Goal: Entertainment & Leisure: Browse casually

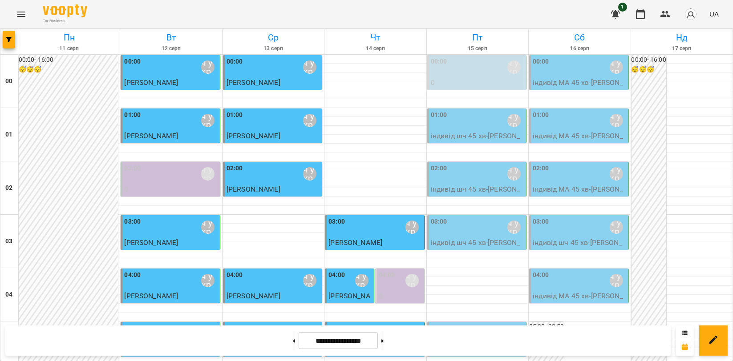
click at [14, 9] on button "Menu" at bounding box center [21, 14] width 21 height 21
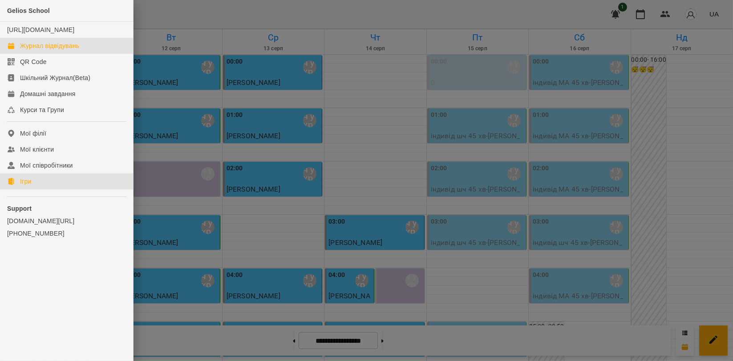
click at [45, 189] on link "Ігри" at bounding box center [66, 181] width 133 height 16
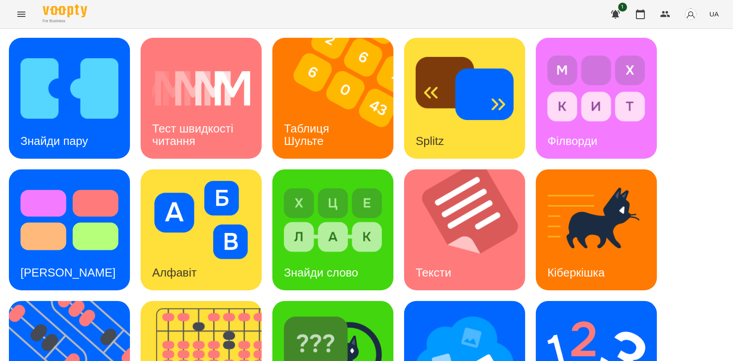
scroll to position [49, 0]
click at [65, 301] on img at bounding box center [75, 361] width 132 height 121
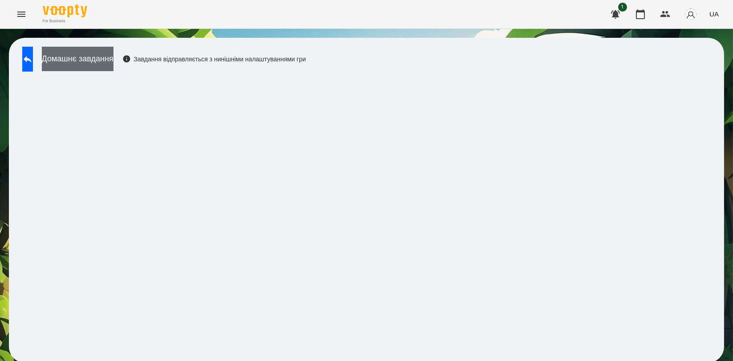
click at [113, 69] on button "Домашнє завдання" at bounding box center [78, 59] width 72 height 24
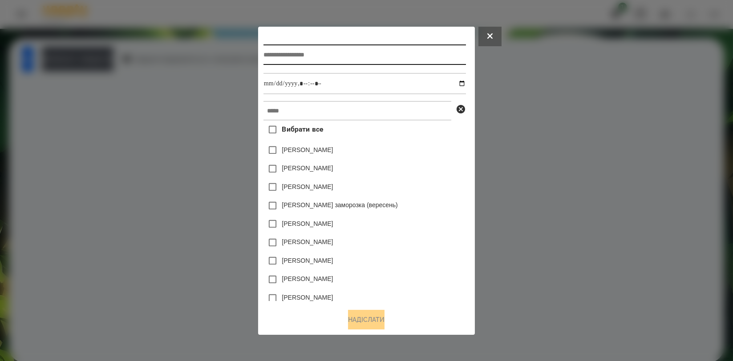
click at [294, 57] on input "text" at bounding box center [364, 54] width 202 height 20
type input "*"
click at [369, 58] on input "**********" at bounding box center [364, 54] width 202 height 20
type input "**********"
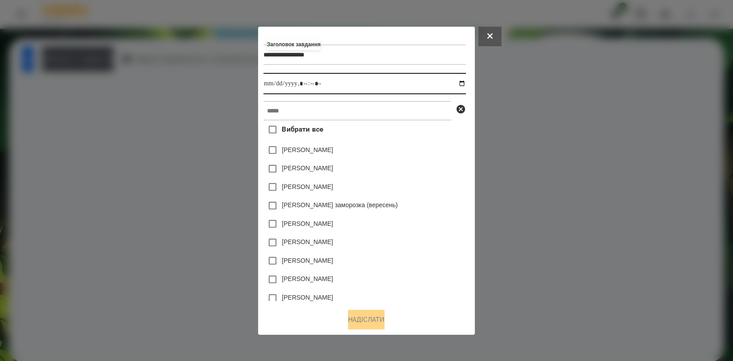
click at [353, 85] on input "datetime-local" at bounding box center [364, 83] width 202 height 21
click at [466, 81] on input "datetime-local" at bounding box center [364, 83] width 202 height 21
click at [394, 188] on div "[PERSON_NAME]" at bounding box center [364, 187] width 202 height 19
click at [463, 81] on input "datetime-local" at bounding box center [364, 83] width 202 height 21
type input "**********"
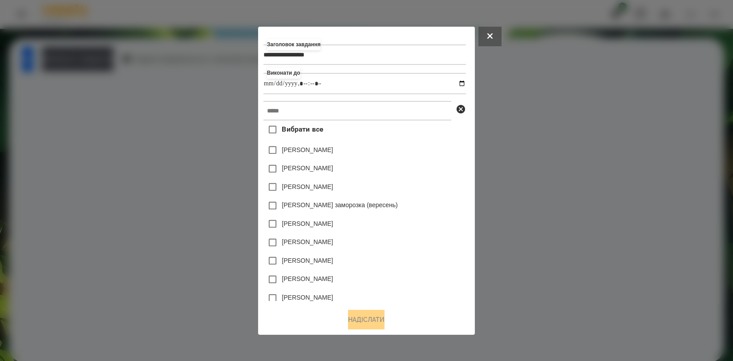
click at [164, 112] on div at bounding box center [366, 180] width 733 height 361
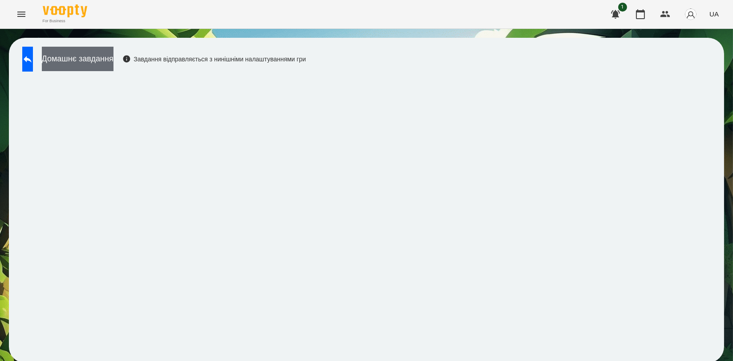
click at [73, 56] on button "Домашнє завдання" at bounding box center [78, 59] width 72 height 24
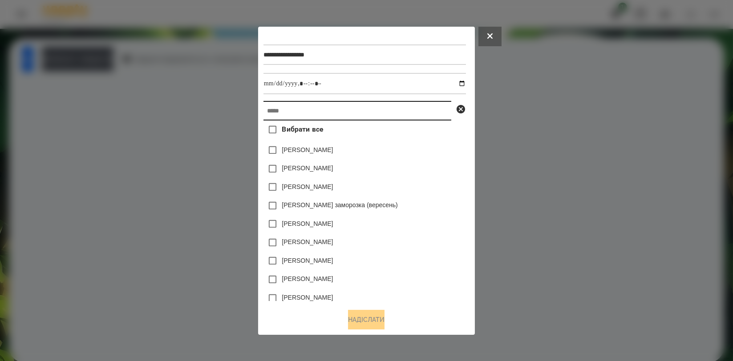
click at [420, 118] on input "text" at bounding box center [357, 111] width 188 height 20
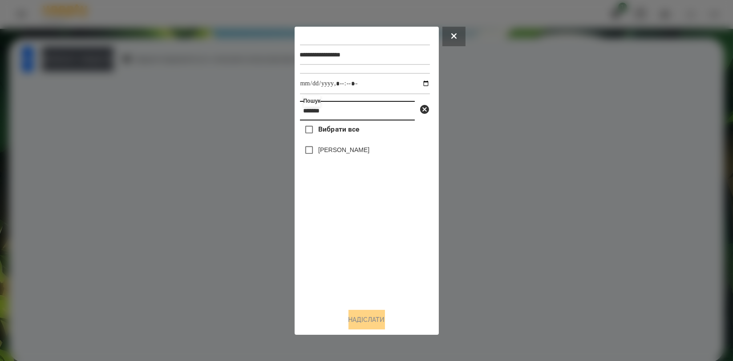
type input "*******"
click at [326, 150] on label "[PERSON_NAME]" at bounding box center [343, 149] width 51 height 9
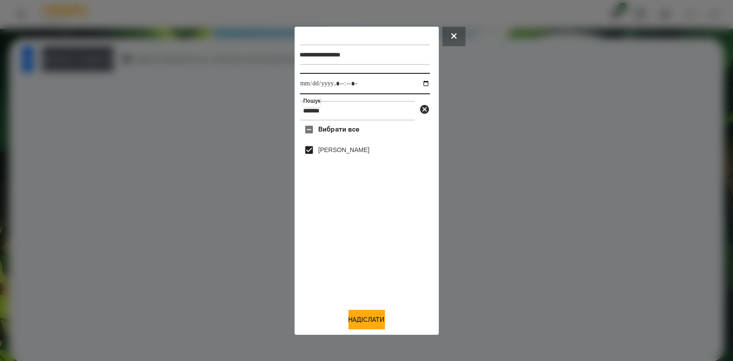
click at [419, 85] on input "datetime-local" at bounding box center [365, 83] width 130 height 21
drag, startPoint x: 374, startPoint y: 287, endPoint x: 374, endPoint y: 281, distance: 6.2
click at [374, 287] on div "Вибрати все [PERSON_NAME]" at bounding box center [365, 211] width 130 height 181
click at [368, 331] on div "**********" at bounding box center [366, 181] width 144 height 308
click at [368, 322] on button "Надіслати" at bounding box center [366, 320] width 36 height 20
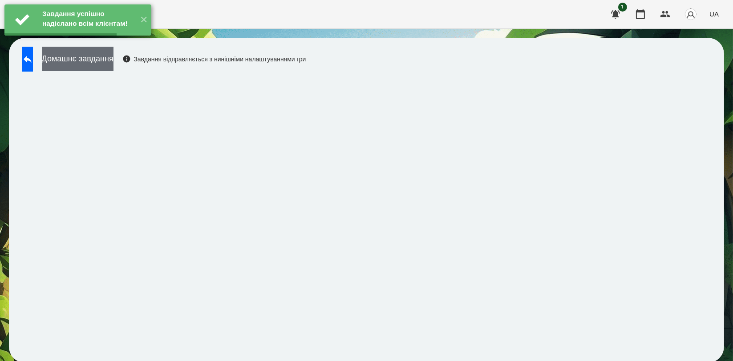
click at [102, 57] on button "Домашнє завдання" at bounding box center [78, 59] width 72 height 24
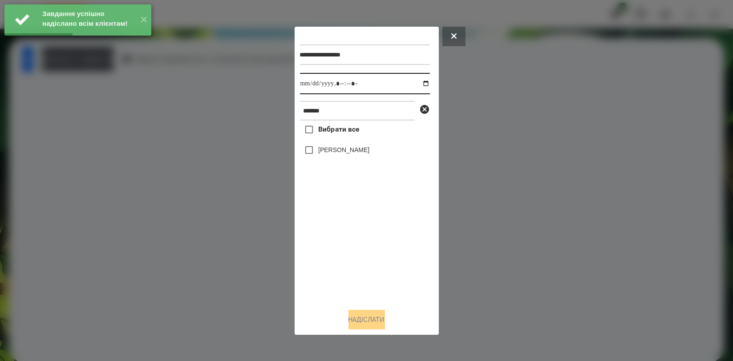
click at [415, 85] on input "datetime-local" at bounding box center [365, 83] width 130 height 21
type input "**********"
click at [363, 252] on div "Вибрати все [PERSON_NAME]" at bounding box center [365, 211] width 130 height 181
click at [362, 149] on label "[PERSON_NAME]" at bounding box center [343, 149] width 51 height 9
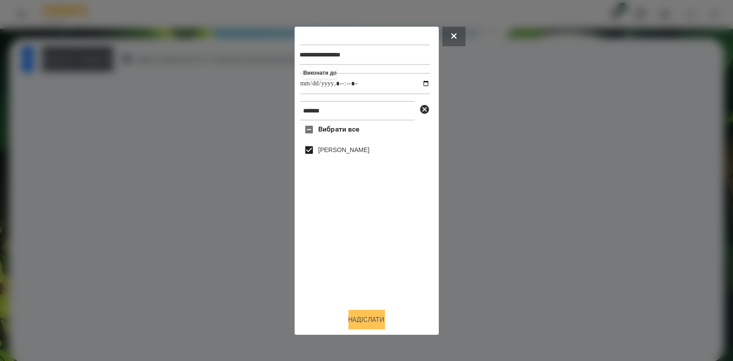
click at [363, 323] on button "Надіслати" at bounding box center [366, 320] width 36 height 20
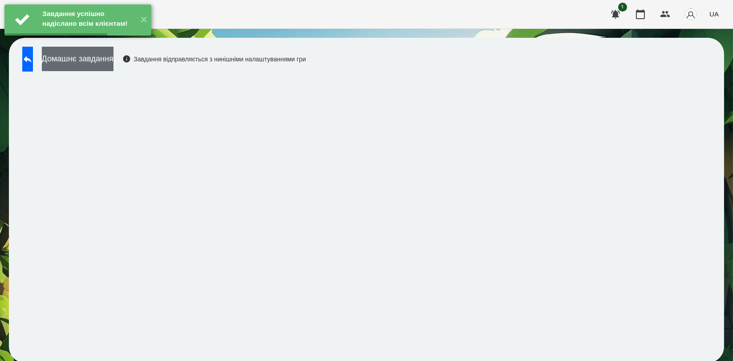
click at [113, 58] on button "Домашнє завдання" at bounding box center [78, 59] width 72 height 24
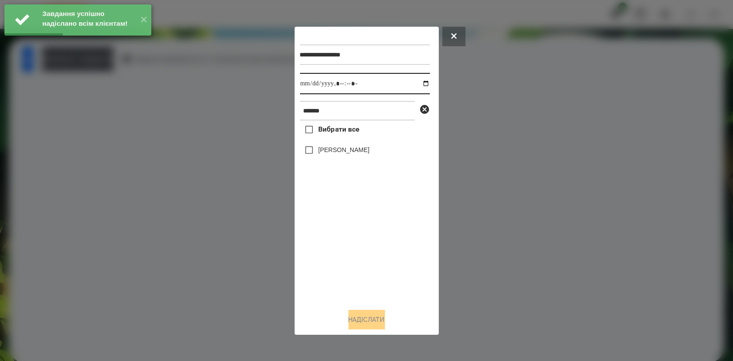
click at [420, 81] on input "datetime-local" at bounding box center [365, 83] width 130 height 21
type input "**********"
drag, startPoint x: 406, startPoint y: 256, endPoint x: 391, endPoint y: 205, distance: 53.0
click at [406, 256] on div "Вибрати все [PERSON_NAME]" at bounding box center [365, 211] width 130 height 181
click at [369, 153] on label "[PERSON_NAME]" at bounding box center [343, 149] width 51 height 9
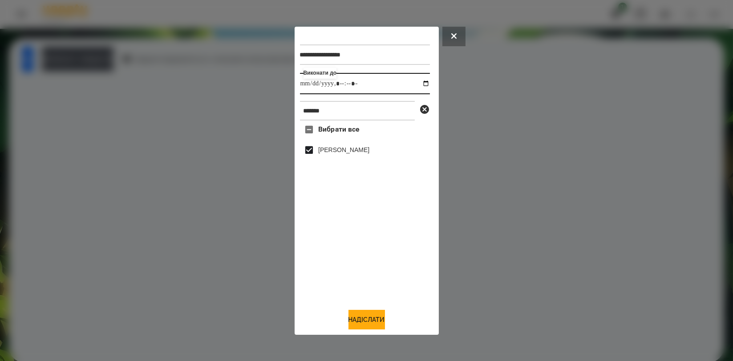
click at [420, 79] on input "datetime-local" at bounding box center [365, 83] width 130 height 21
drag, startPoint x: 400, startPoint y: 208, endPoint x: 394, endPoint y: 190, distance: 19.1
click at [400, 208] on div "Вибрати все [PERSON_NAME]" at bounding box center [365, 211] width 130 height 181
click at [418, 83] on input "datetime-local" at bounding box center [365, 83] width 130 height 21
drag, startPoint x: 359, startPoint y: 270, endPoint x: 357, endPoint y: 246, distance: 24.1
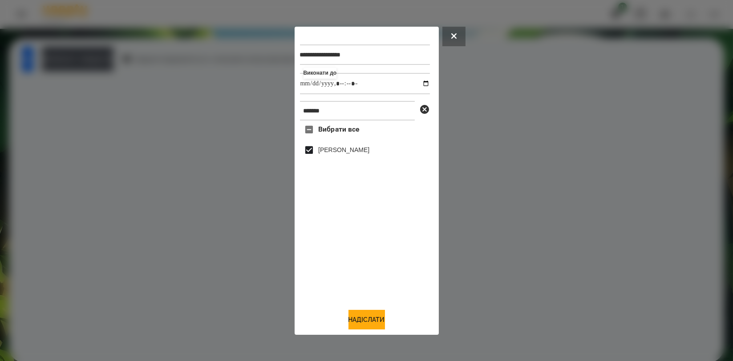
click at [359, 270] on div "Вибрати все [PERSON_NAME]" at bounding box center [365, 211] width 130 height 181
click at [459, 33] on button at bounding box center [453, 37] width 23 height 20
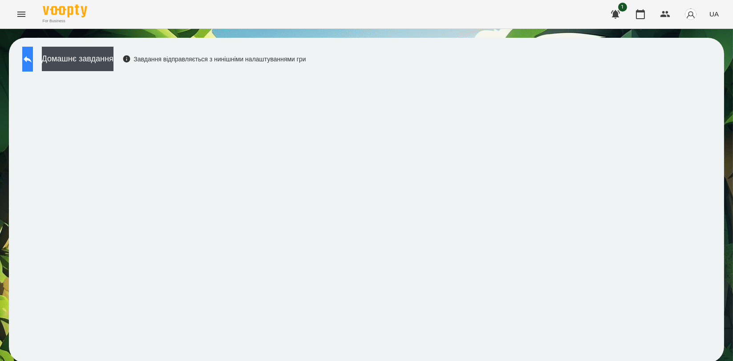
click at [33, 52] on button at bounding box center [27, 59] width 11 height 25
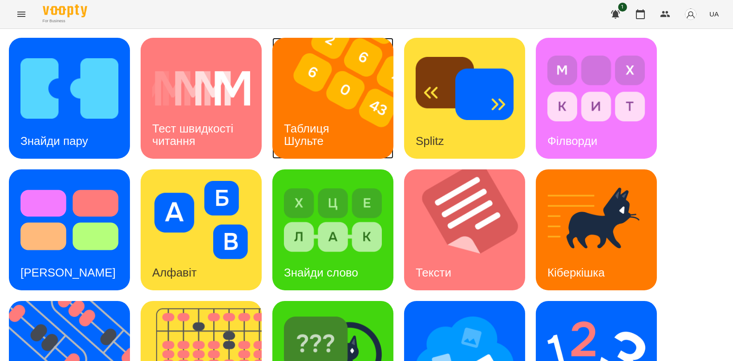
click at [295, 131] on h3 "Таблиця Шульте" at bounding box center [308, 134] width 48 height 25
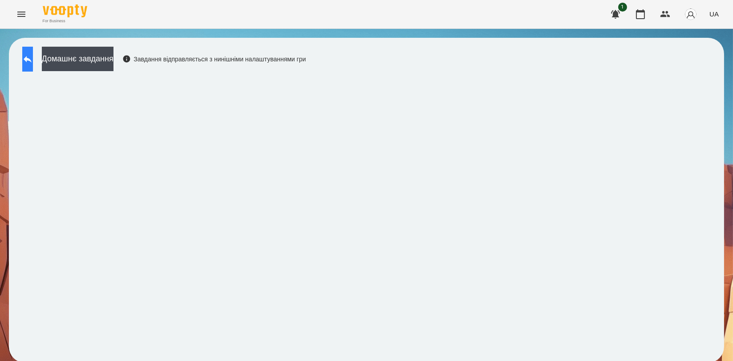
click at [33, 52] on button at bounding box center [27, 59] width 11 height 25
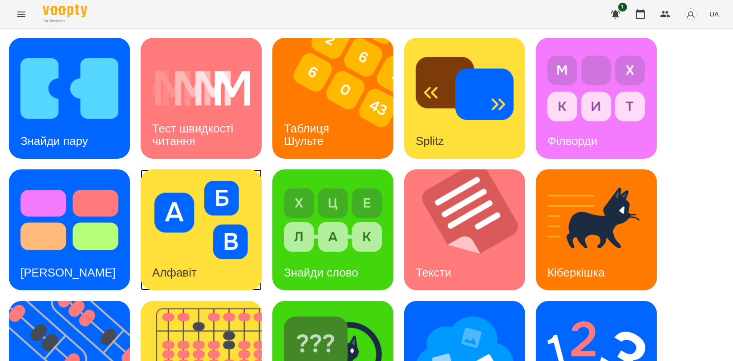
click at [219, 213] on img at bounding box center [201, 220] width 98 height 78
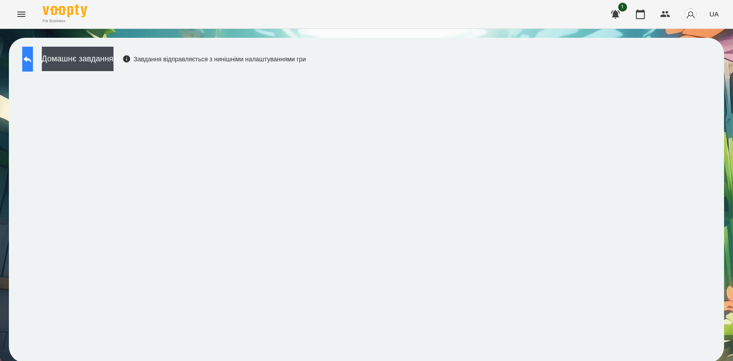
click at [28, 57] on button at bounding box center [27, 59] width 11 height 25
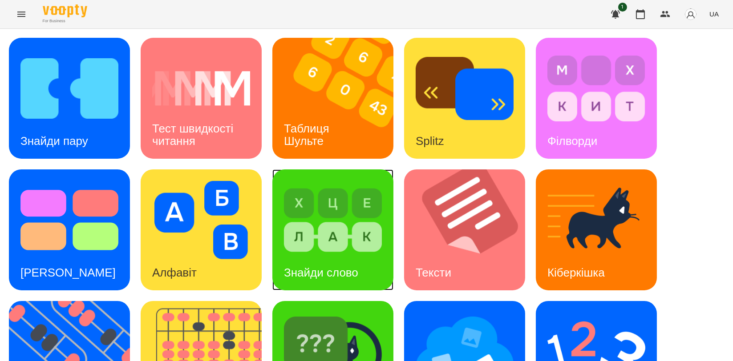
click at [348, 251] on img at bounding box center [333, 220] width 98 height 78
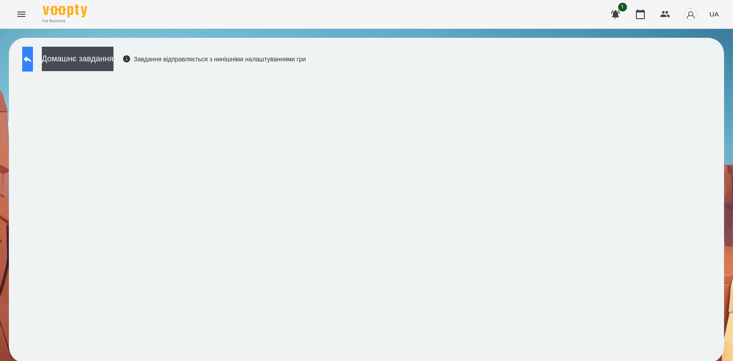
click at [30, 60] on button at bounding box center [27, 59] width 11 height 25
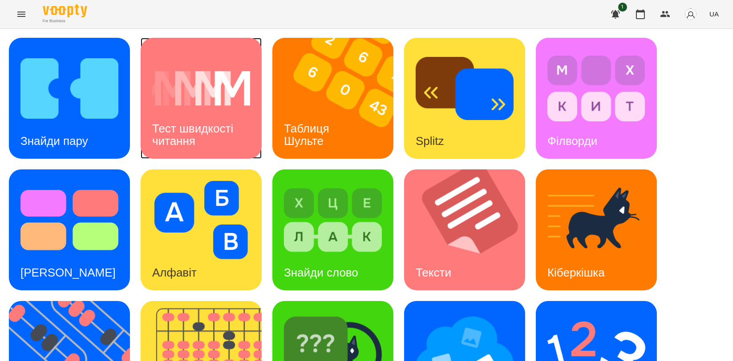
click at [182, 101] on img at bounding box center [201, 88] width 98 height 78
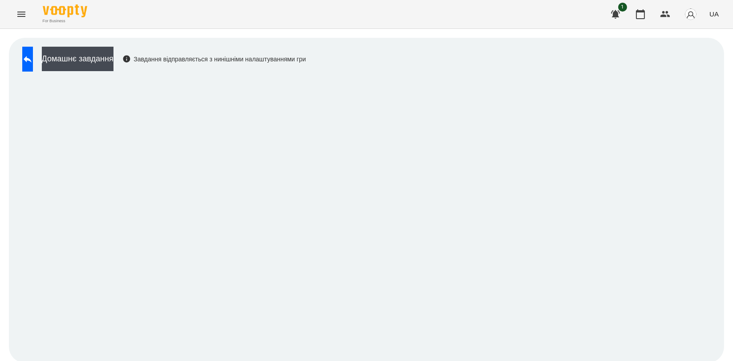
scroll to position [1, 0]
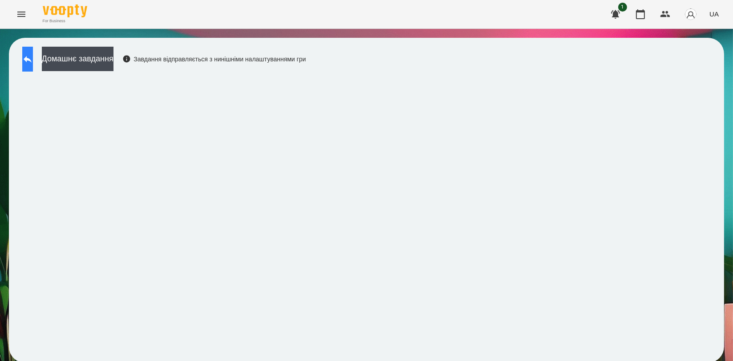
click at [33, 56] on icon at bounding box center [27, 59] width 11 height 11
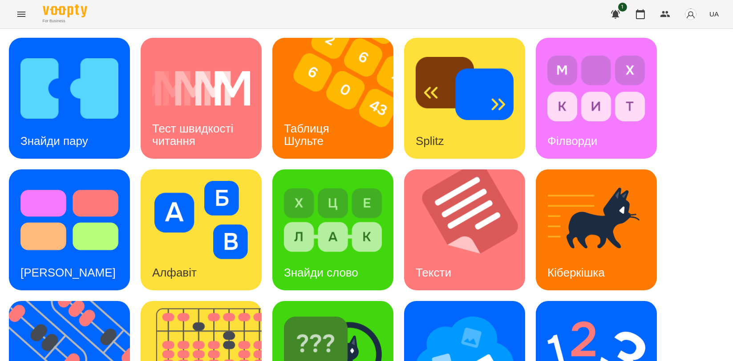
scroll to position [199, 0]
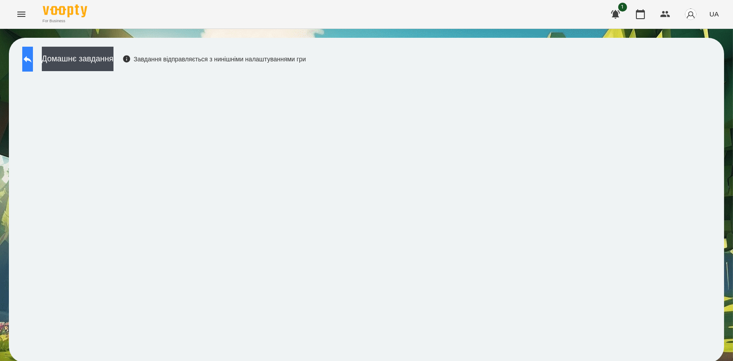
click at [28, 60] on button at bounding box center [27, 59] width 11 height 25
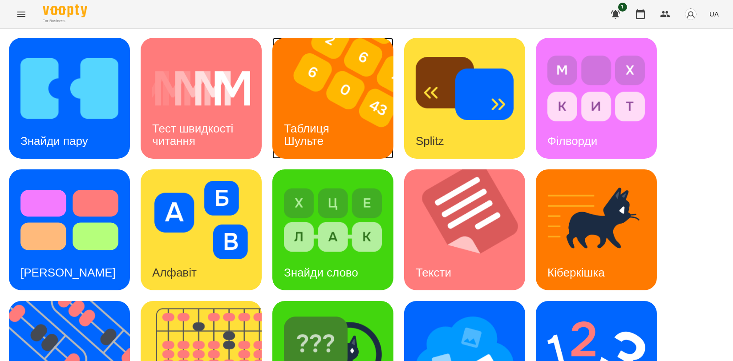
click at [305, 92] on img at bounding box center [338, 98] width 132 height 121
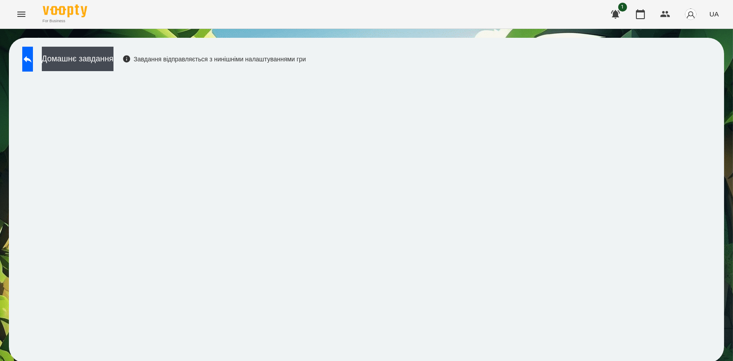
drag, startPoint x: 35, startPoint y: 62, endPoint x: 61, endPoint y: 78, distance: 30.9
click at [32, 52] on button at bounding box center [27, 59] width 11 height 25
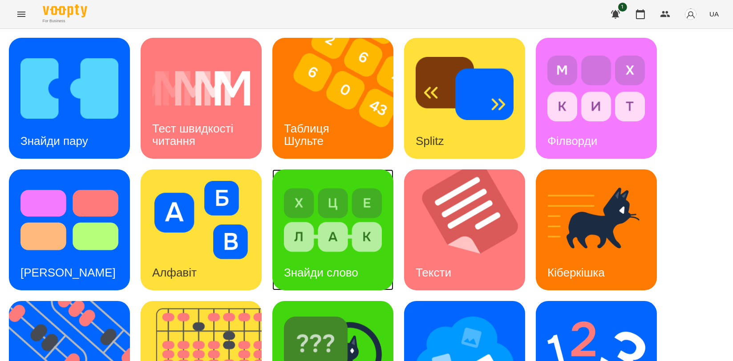
click at [325, 227] on img at bounding box center [333, 220] width 98 height 78
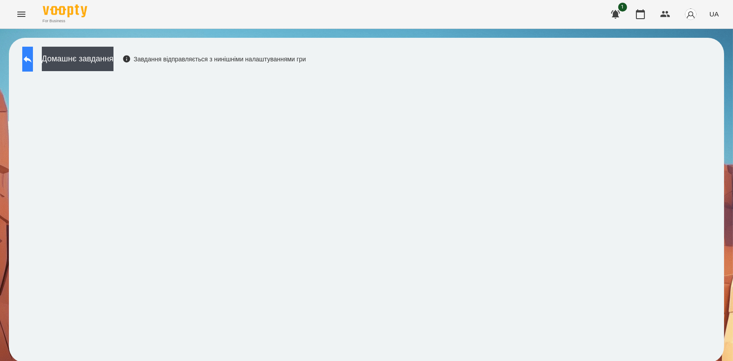
click at [28, 57] on button at bounding box center [27, 59] width 11 height 25
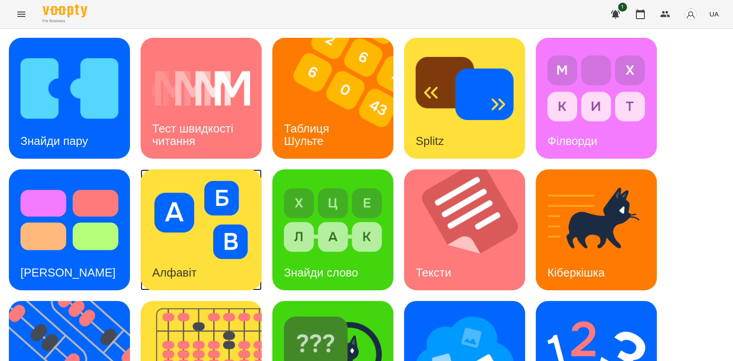
click at [195, 208] on img at bounding box center [201, 220] width 98 height 78
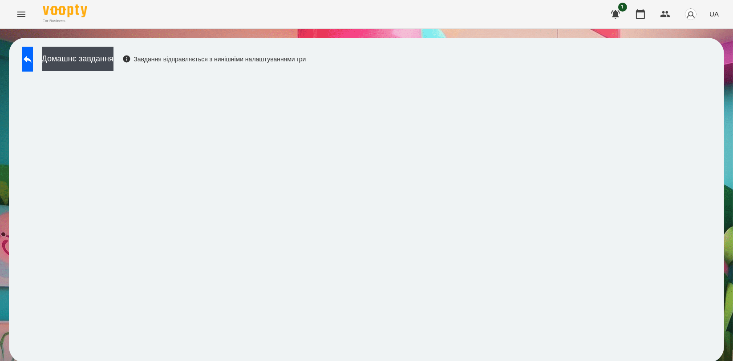
click at [19, 56] on div "Домашнє завдання Завдання відправляється з нинішніми налаштуваннями гри" at bounding box center [162, 61] width 288 height 29
click at [33, 56] on icon at bounding box center [27, 59] width 11 height 11
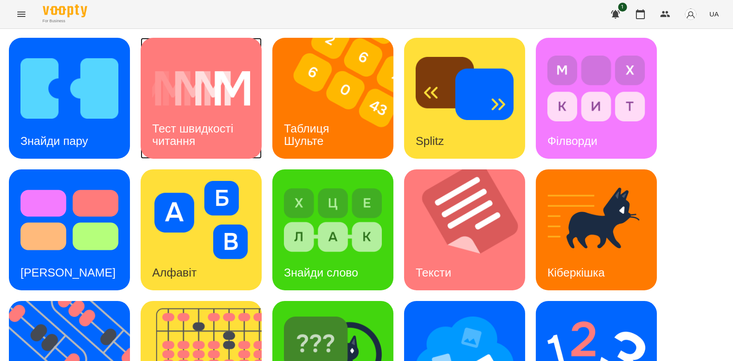
click at [206, 116] on div "Тест швидкості читання" at bounding box center [201, 135] width 121 height 48
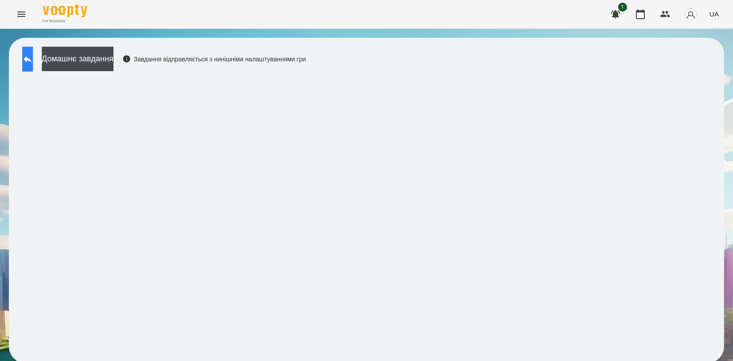
click at [33, 56] on icon at bounding box center [27, 59] width 11 height 11
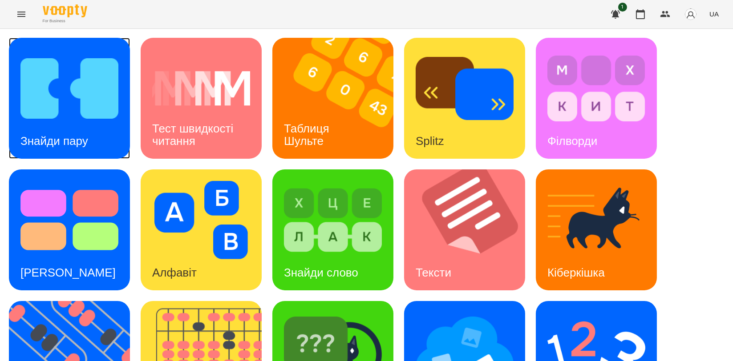
click at [52, 130] on div "Знайди пару" at bounding box center [54, 141] width 91 height 35
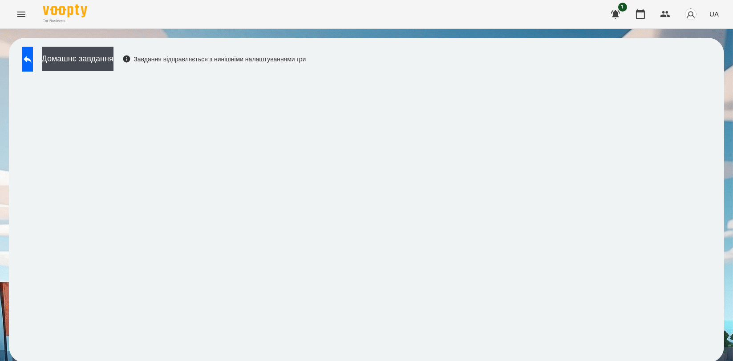
click at [528, 64] on div "Домашнє завдання Завдання відправляється з нинішніми налаштуваннями гри" at bounding box center [366, 200] width 715 height 325
click at [31, 63] on icon at bounding box center [27, 59] width 11 height 11
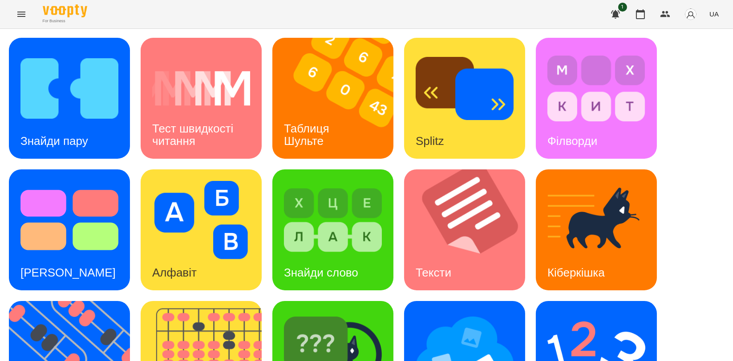
scroll to position [148, 0]
click at [465, 313] on img at bounding box center [464, 352] width 98 height 78
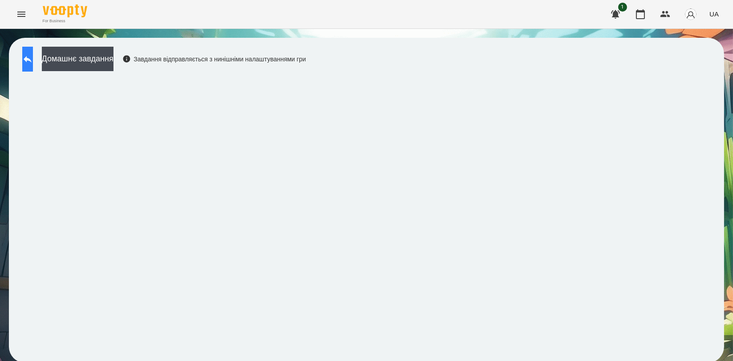
click at [33, 57] on button at bounding box center [27, 59] width 11 height 25
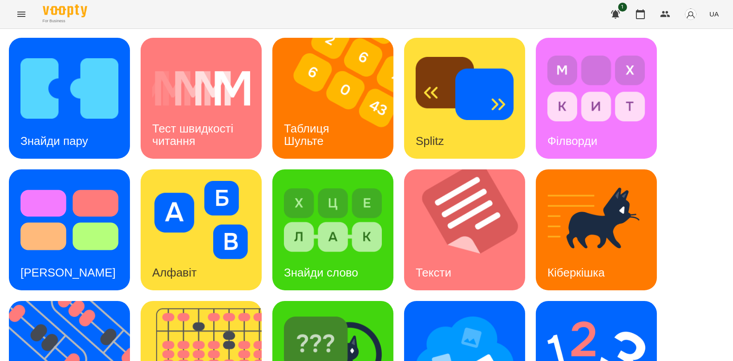
scroll to position [148, 0]
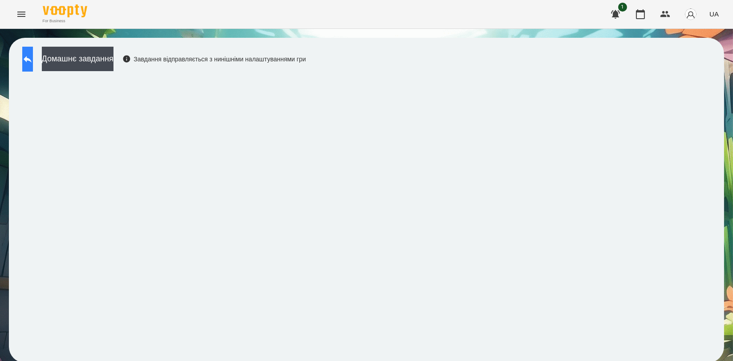
click at [33, 61] on button at bounding box center [27, 59] width 11 height 25
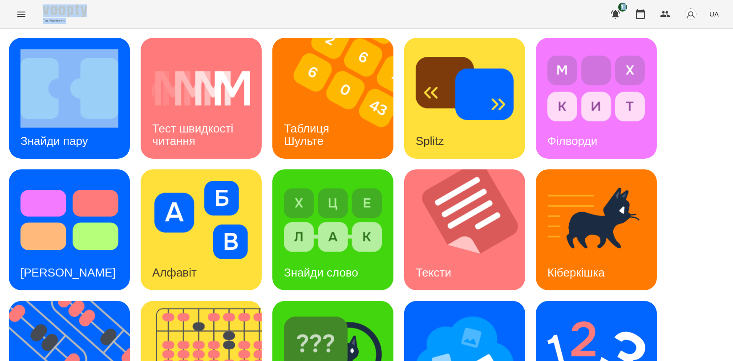
drag, startPoint x: 131, startPoint y: 35, endPoint x: 13, endPoint y: 20, distance: 118.7
click at [13, 20] on div "For Business 1 UA Знайди пару Тест швидкості читання Таблиця [PERSON_NAME] Spli…" at bounding box center [366, 281] width 733 height 563
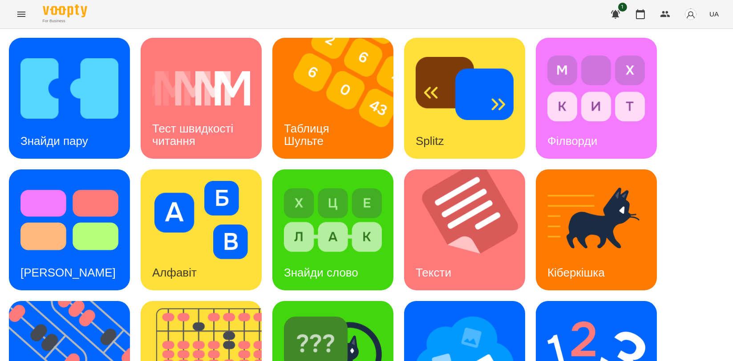
click at [697, 179] on div "Знайди пару Тест швидкості читання Таблиця [PERSON_NAME] Splitz Філворди Тест С…" at bounding box center [366, 296] width 715 height 516
click at [305, 116] on div "Таблиця Шульте" at bounding box center [308, 135] width 72 height 48
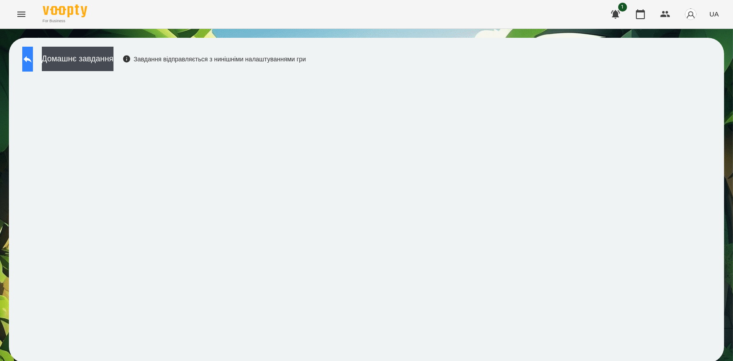
click at [33, 60] on icon at bounding box center [27, 59] width 11 height 11
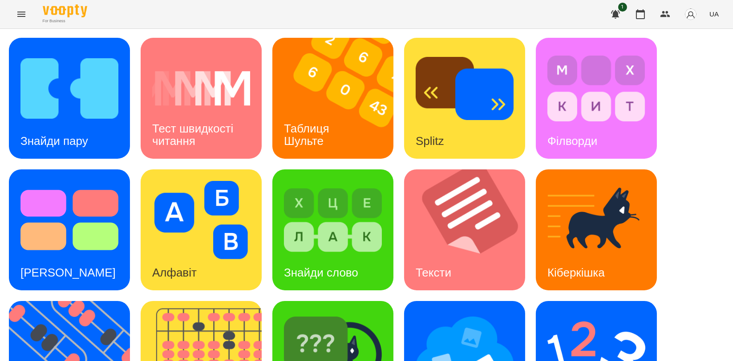
scroll to position [49, 0]
click at [323, 185] on img at bounding box center [333, 220] width 98 height 78
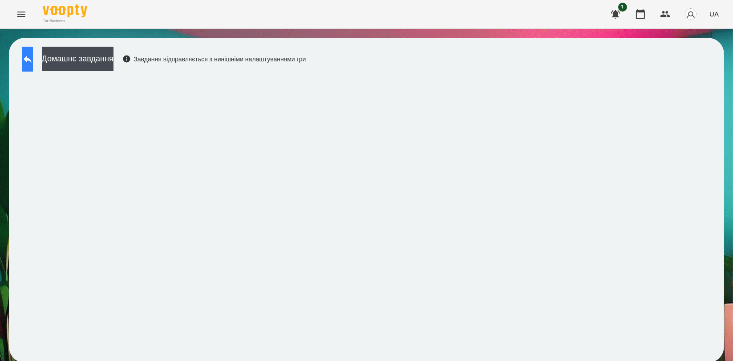
click at [32, 64] on button at bounding box center [27, 59] width 11 height 25
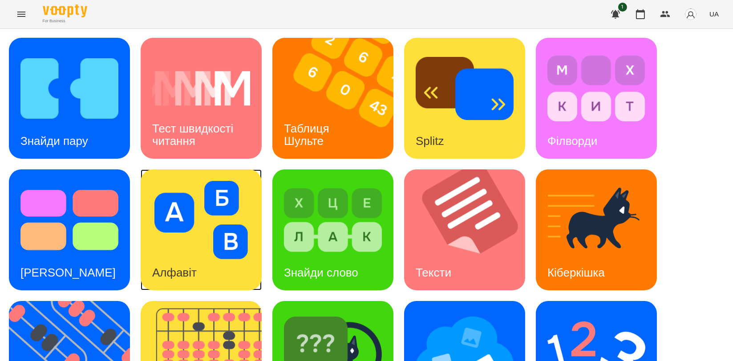
click at [209, 213] on img at bounding box center [201, 220] width 98 height 78
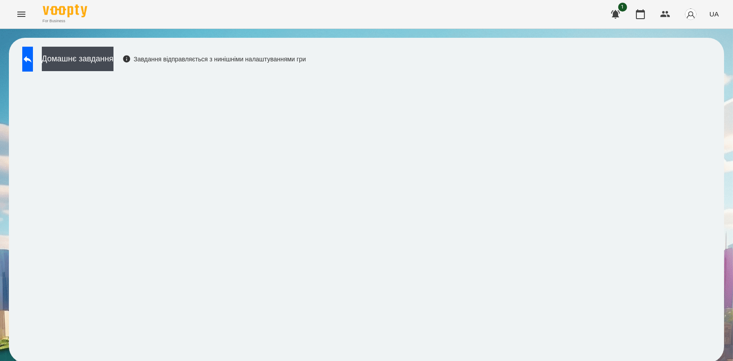
click at [503, 63] on div "Домашнє завдання Завдання відправляється з нинішніми налаштуваннями гри" at bounding box center [366, 200] width 715 height 325
click at [33, 63] on icon at bounding box center [27, 59] width 11 height 11
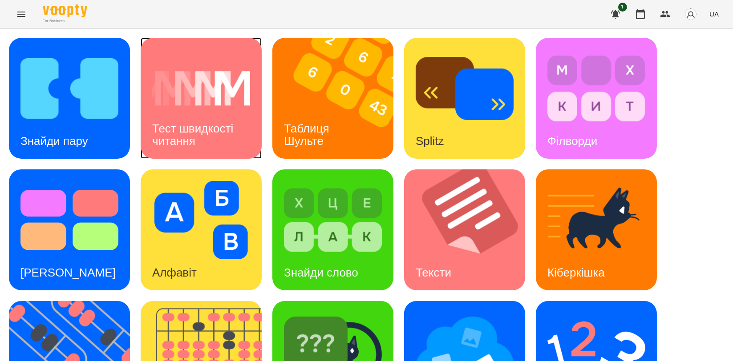
click at [244, 132] on div "Тест швидкості читання" at bounding box center [201, 135] width 121 height 48
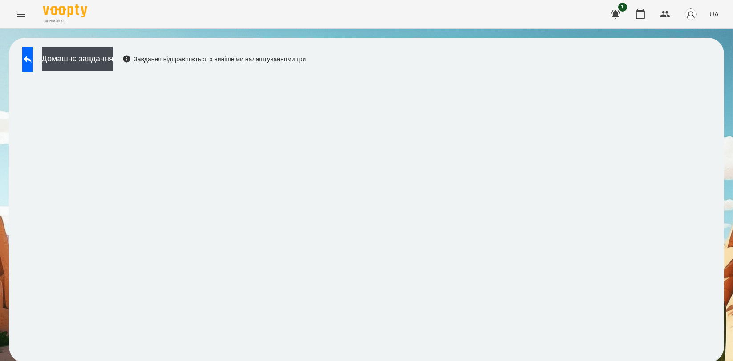
click at [489, 67] on div "Домашнє завдання Завдання відправляється з нинішніми налаштуваннями гри" at bounding box center [366, 200] width 715 height 325
click at [467, 46] on div "Домашнє завдання Завдання відправляється з нинішніми налаштуваннями гри" at bounding box center [366, 200] width 715 height 325
click at [475, 42] on div "Домашнє завдання Завдання відправляється з нинішніми налаштуваннями гри" at bounding box center [366, 200] width 715 height 325
click at [33, 60] on icon at bounding box center [27, 59] width 11 height 11
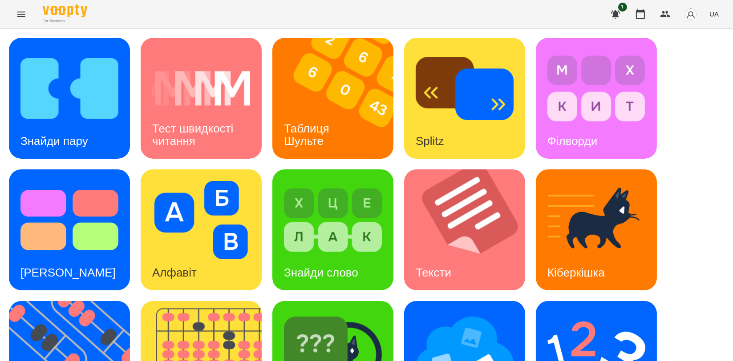
scroll to position [197, 0]
click at [462, 313] on img at bounding box center [464, 352] width 98 height 78
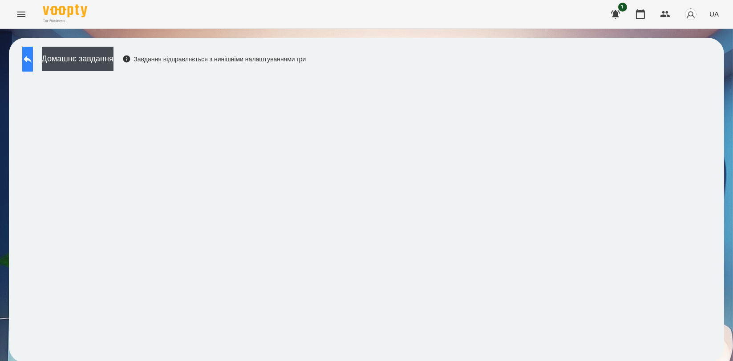
click at [33, 61] on icon at bounding box center [27, 59] width 11 height 11
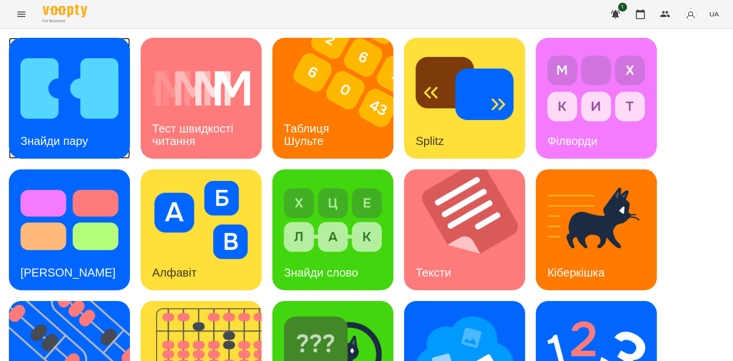
click at [56, 135] on h3 "Знайди пару" at bounding box center [54, 140] width 68 height 13
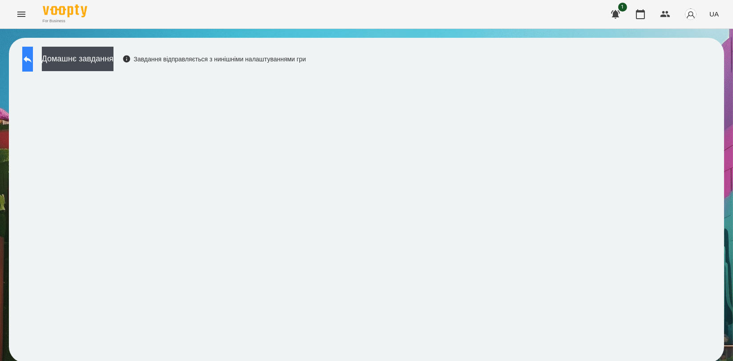
click at [33, 49] on button at bounding box center [27, 59] width 11 height 25
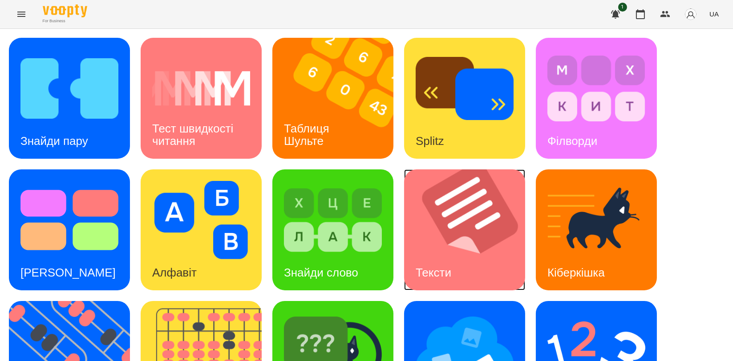
click at [455, 227] on img at bounding box center [470, 229] width 132 height 121
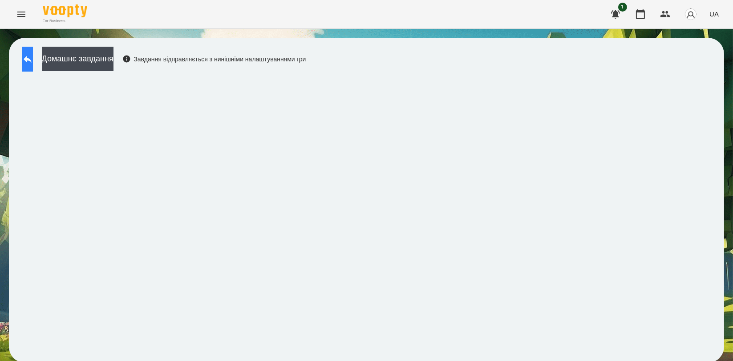
click at [33, 56] on icon at bounding box center [27, 59] width 11 height 11
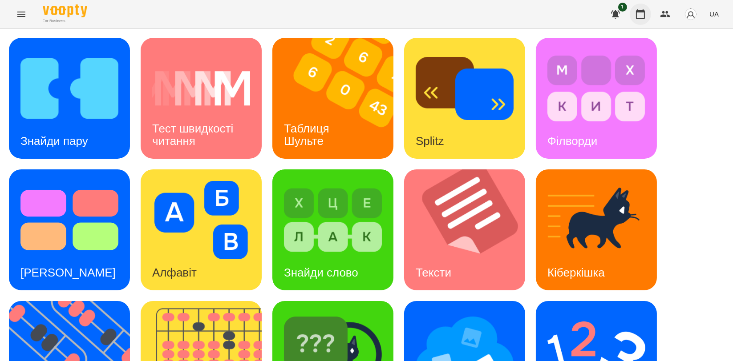
click at [641, 20] on button "button" at bounding box center [639, 14] width 21 height 21
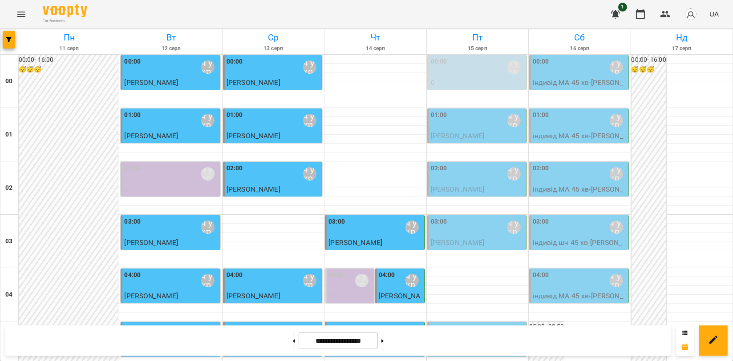
scroll to position [148, 0]
click at [383, 341] on button at bounding box center [382, 341] width 2 height 20
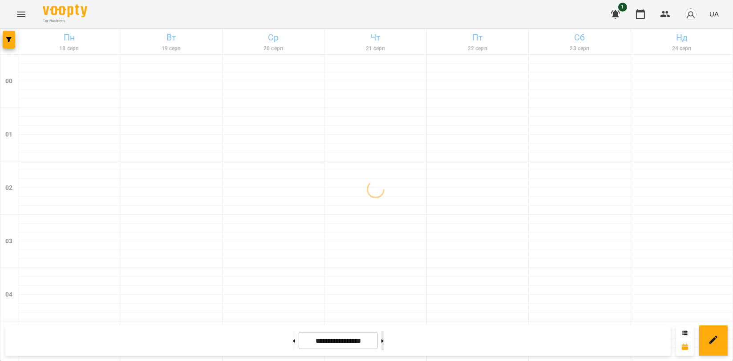
click at [383, 341] on button at bounding box center [382, 341] width 2 height 20
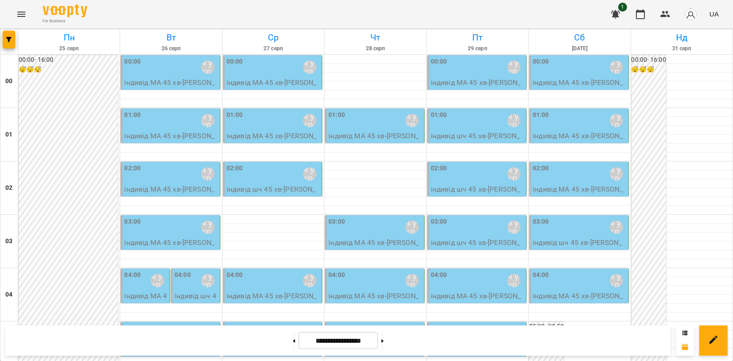
click at [126, 270] on label "04:00" at bounding box center [132, 275] width 16 height 10
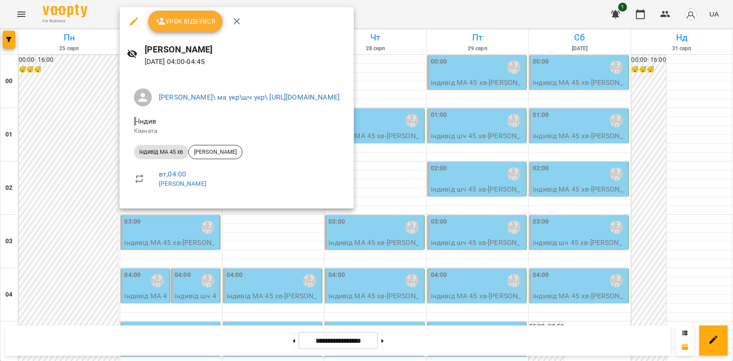
click at [240, 25] on icon "button" at bounding box center [236, 21] width 11 height 11
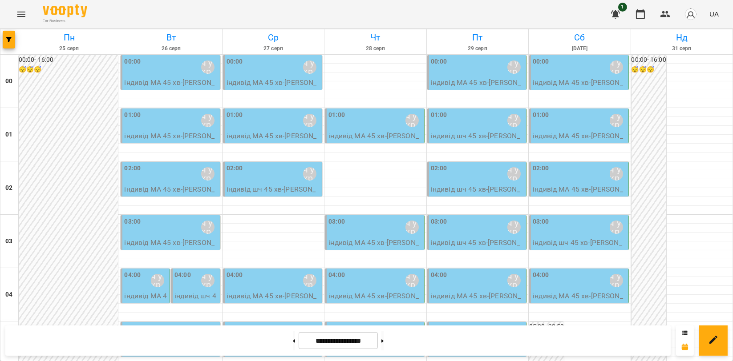
click at [189, 291] on p "індивід шч 45 хв - [PERSON_NAME]" at bounding box center [196, 307] width 44 height 32
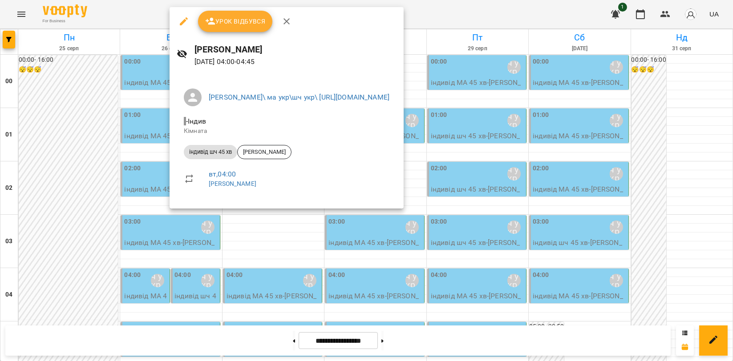
click at [282, 18] on icon "button" at bounding box center [286, 21] width 11 height 11
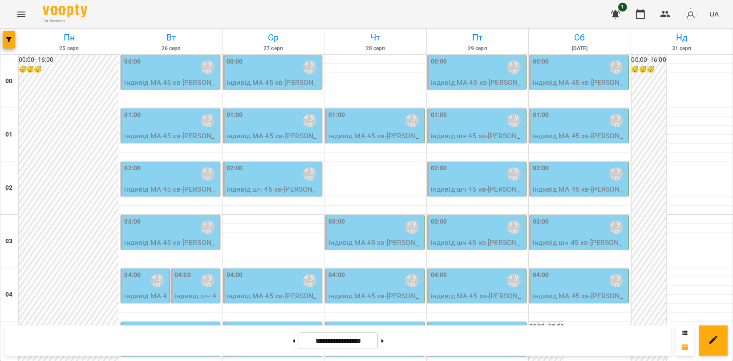
scroll to position [0, 0]
click at [293, 344] on button at bounding box center [294, 341] width 2 height 20
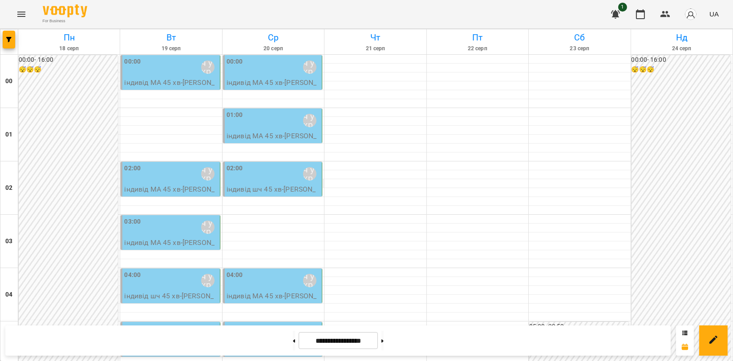
scroll to position [768, 0]
click at [383, 343] on button at bounding box center [382, 341] width 2 height 20
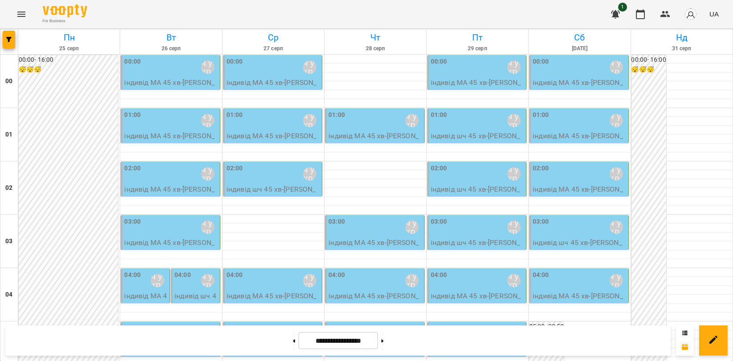
scroll to position [0, 0]
click at [293, 339] on icon at bounding box center [294, 341] width 2 height 4
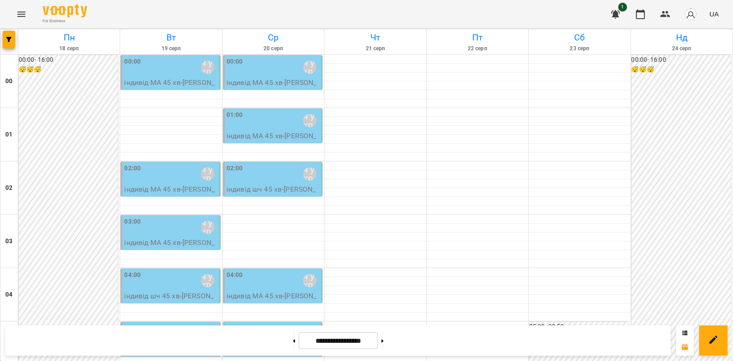
scroll to position [866, 0]
click at [383, 342] on button at bounding box center [382, 341] width 2 height 20
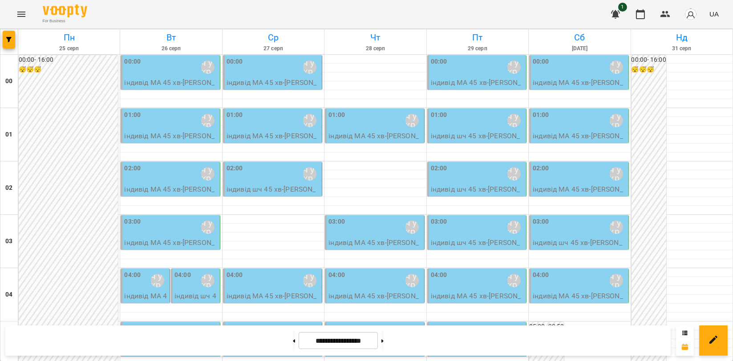
scroll to position [99, 0]
click at [202, 291] on p "індивід шч 45 хв - [PERSON_NAME]" at bounding box center [196, 307] width 44 height 32
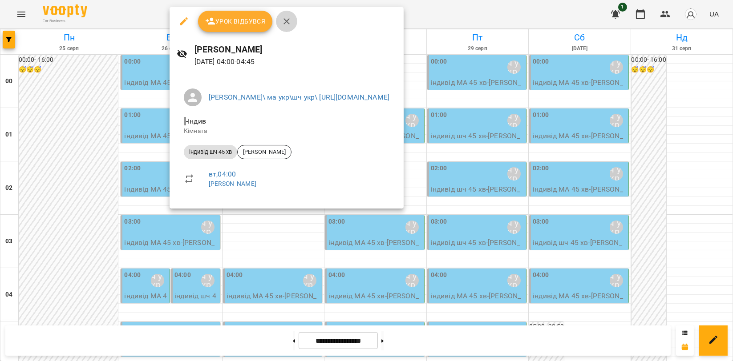
click at [285, 20] on icon "button" at bounding box center [286, 21] width 6 height 6
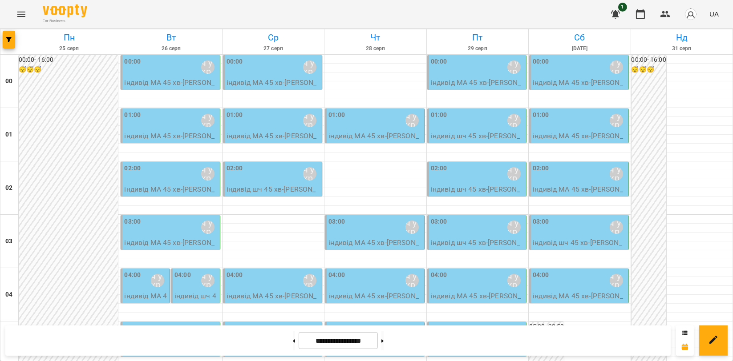
scroll to position [840, 0]
click at [383, 344] on button at bounding box center [382, 341] width 2 height 20
click at [277, 126] on div "01:00 [PERSON_NAME]\ ма укр\шч укр\ [URL][DOMAIN_NAME]" at bounding box center [272, 120] width 93 height 20
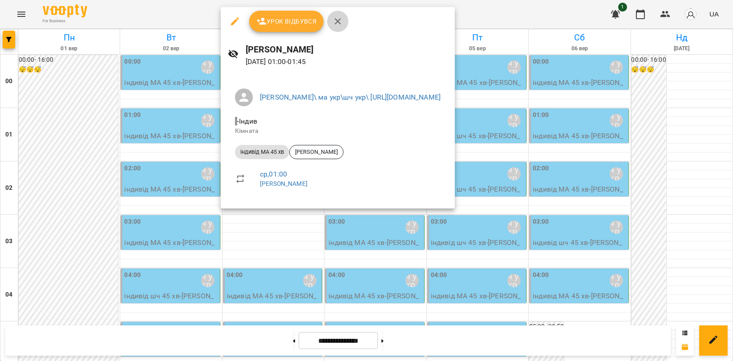
click at [342, 28] on button "button" at bounding box center [337, 21] width 21 height 21
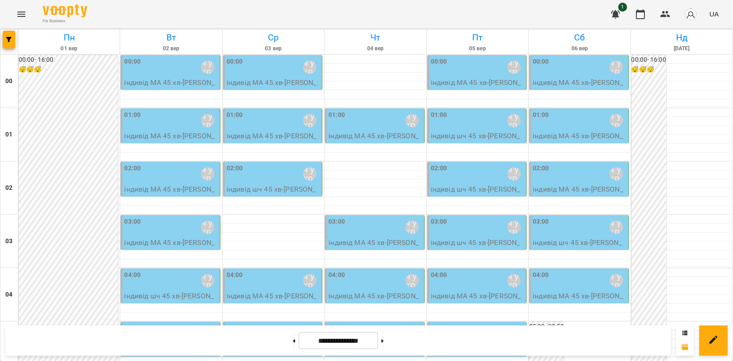
click at [197, 185] on p "індивід МА 45 [PERSON_NAME]" at bounding box center [170, 194] width 93 height 21
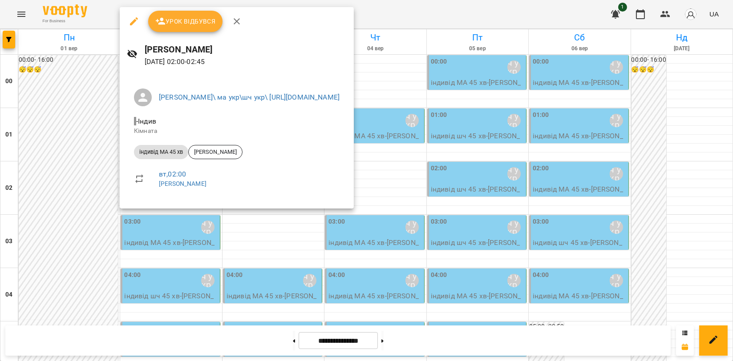
click at [238, 21] on icon "button" at bounding box center [236, 21] width 11 height 11
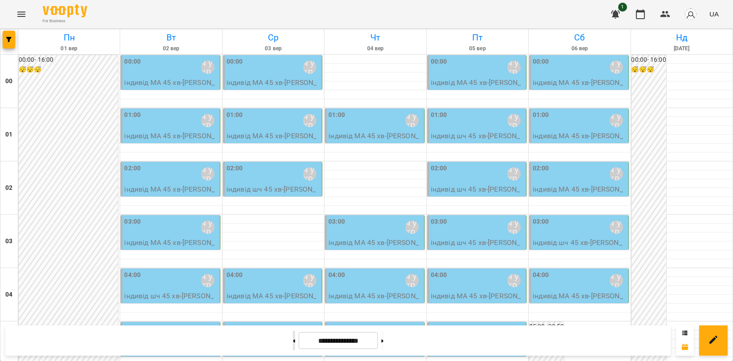
click at [293, 342] on button at bounding box center [294, 341] width 2 height 20
click at [150, 286] on div "[PERSON_NAME]\ ма укр\шч укр\ [URL][DOMAIN_NAME]" at bounding box center [157, 280] width 20 height 20
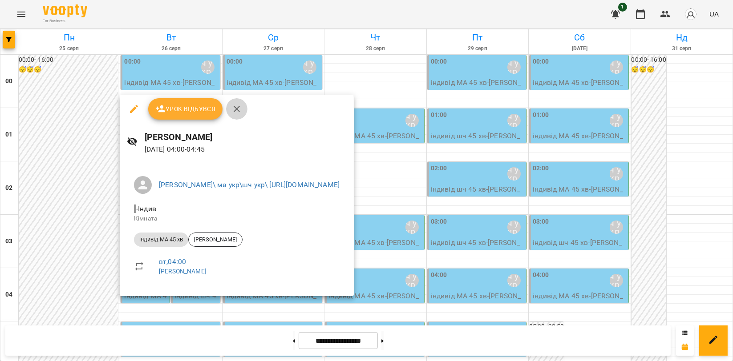
click at [237, 110] on icon "button" at bounding box center [237, 109] width 6 height 6
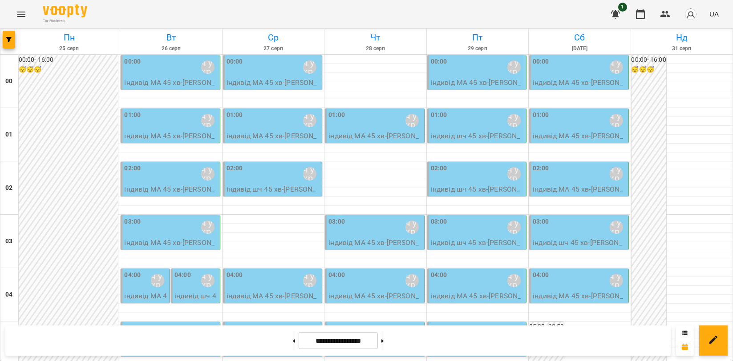
click at [193, 189] on p "індивід МА 45 [PERSON_NAME]" at bounding box center [170, 194] width 93 height 21
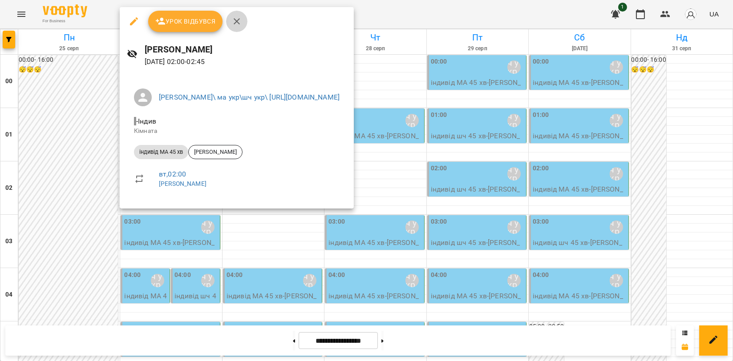
click at [234, 23] on icon "button" at bounding box center [237, 21] width 6 height 6
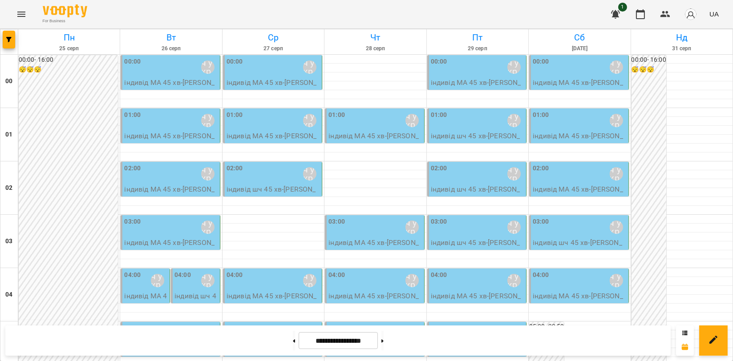
click at [174, 184] on p "індивід МА 45 [PERSON_NAME]" at bounding box center [170, 194] width 93 height 21
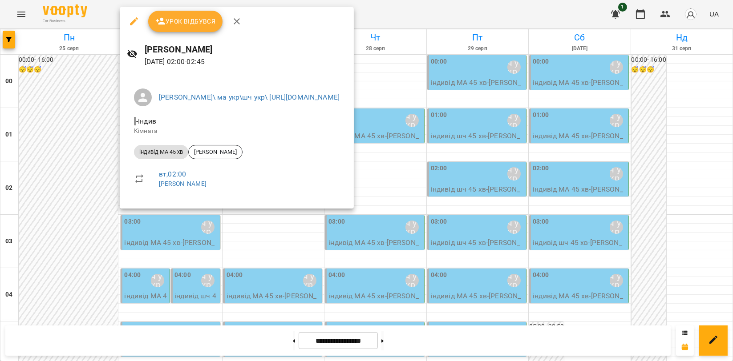
click at [238, 24] on icon "button" at bounding box center [236, 21] width 11 height 11
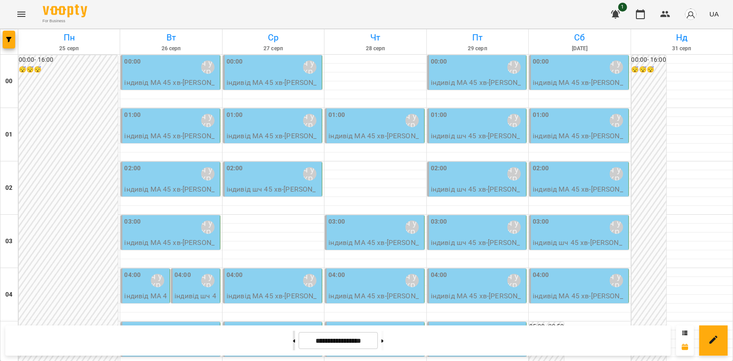
click at [293, 338] on button at bounding box center [294, 341] width 2 height 20
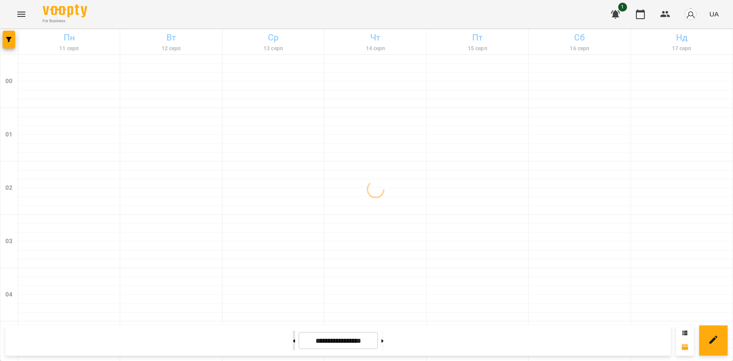
click at [293, 338] on button at bounding box center [294, 341] width 2 height 20
click at [383, 346] on button at bounding box center [382, 341] width 2 height 20
type input "**********"
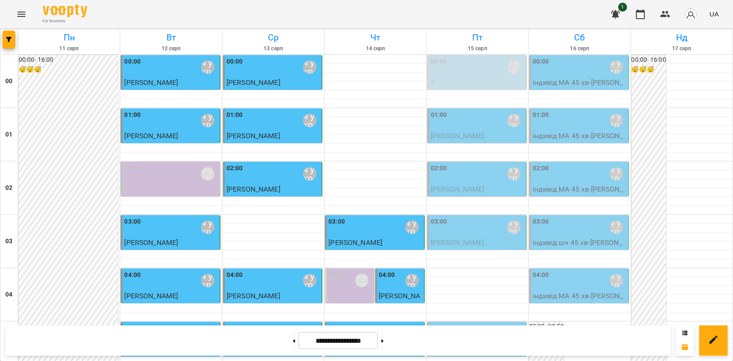
click at [26, 13] on icon "Menu" at bounding box center [21, 14] width 11 height 11
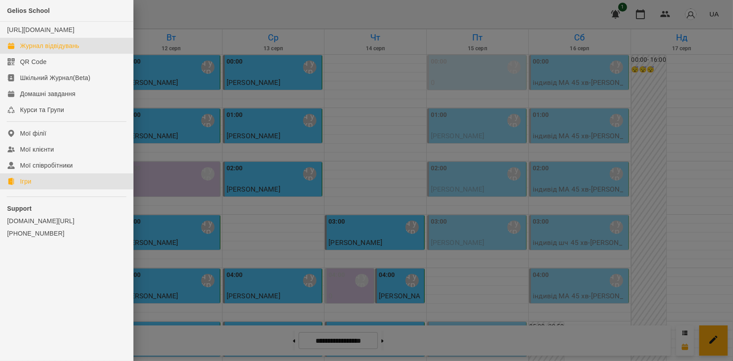
click at [63, 189] on link "Ігри" at bounding box center [66, 181] width 133 height 16
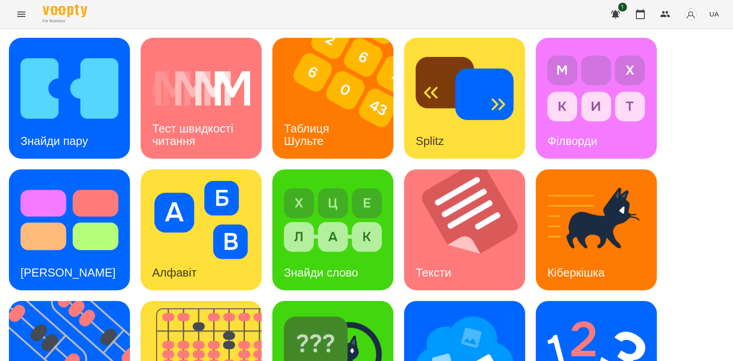
scroll to position [197, 0]
click at [222, 301] on img at bounding box center [207, 361] width 132 height 121
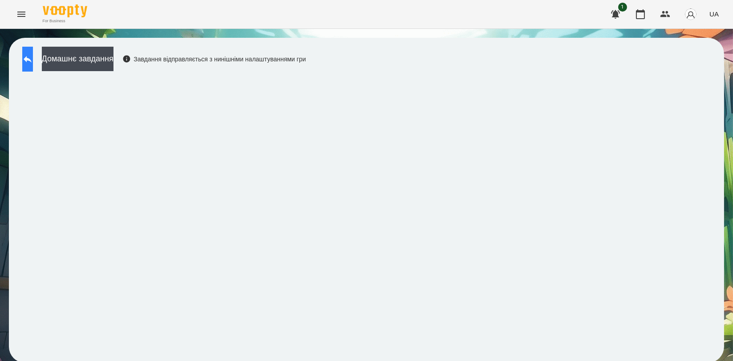
click at [33, 57] on button at bounding box center [27, 59] width 11 height 25
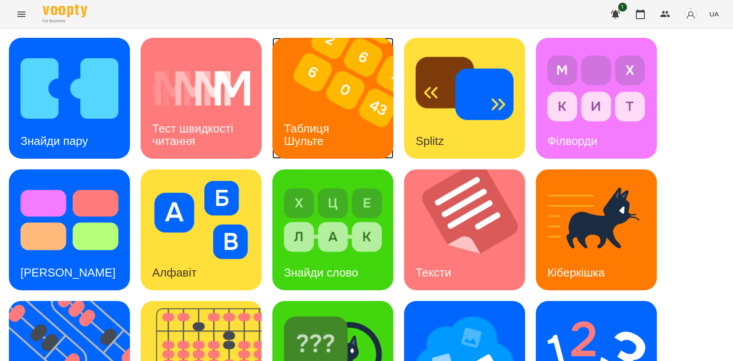
click at [324, 69] on img at bounding box center [338, 98] width 132 height 121
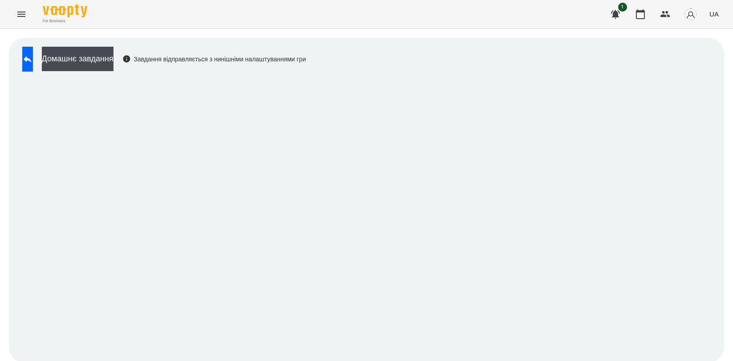
scroll to position [1, 0]
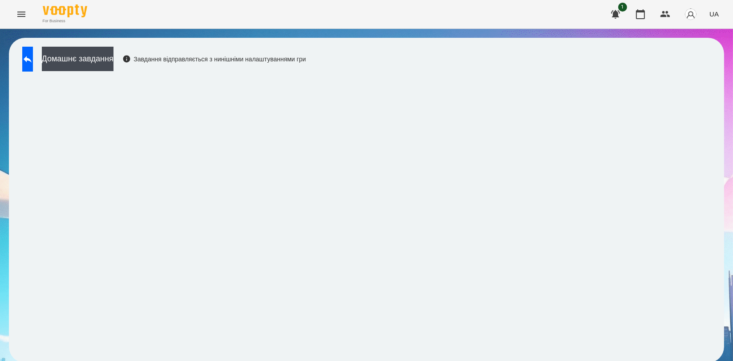
drag, startPoint x: 496, startPoint y: 59, endPoint x: 495, endPoint y: 35, distance: 24.0
click at [496, 59] on div "Домашнє завдання Завдання відправляється з нинішніми налаштуваннями гри" at bounding box center [366, 200] width 715 height 325
click at [484, 45] on div "Домашнє завдання Завдання відправляється з нинішніми налаштуваннями гри" at bounding box center [366, 200] width 715 height 325
click at [487, 38] on div "Домашнє завдання Завдання відправляється з нинішніми налаштуваннями гри" at bounding box center [366, 200] width 715 height 325
click at [24, 47] on button at bounding box center [27, 59] width 11 height 25
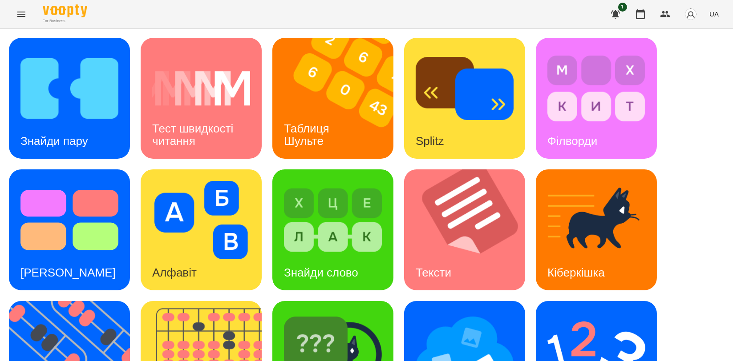
scroll to position [199, 0]
click at [70, 301] on img at bounding box center [75, 361] width 132 height 121
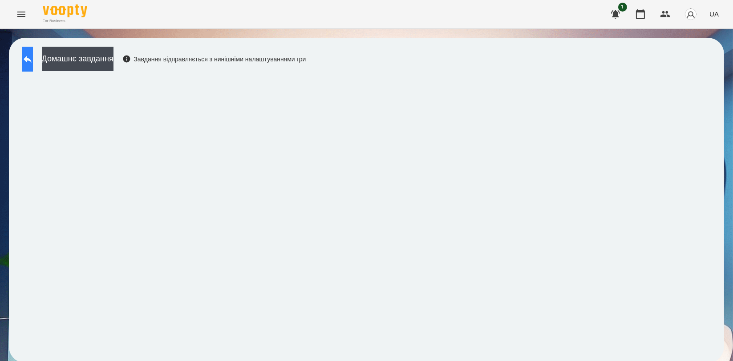
click at [33, 67] on button at bounding box center [27, 59] width 11 height 25
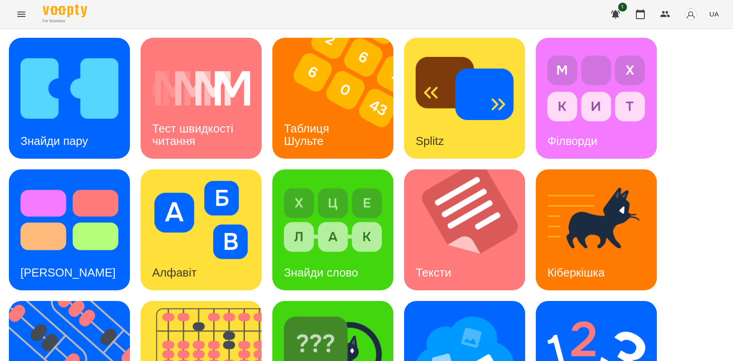
scroll to position [197, 0]
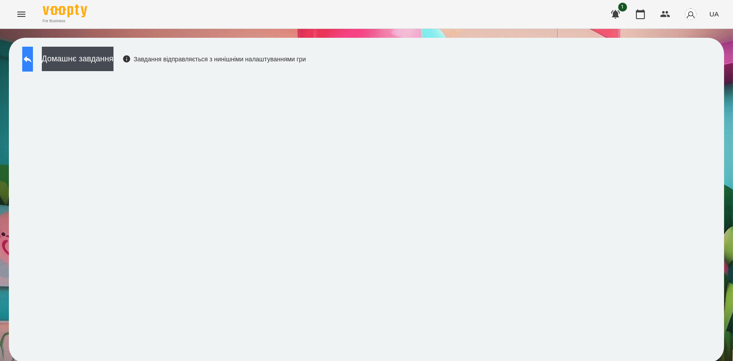
click at [29, 62] on button at bounding box center [27, 59] width 11 height 25
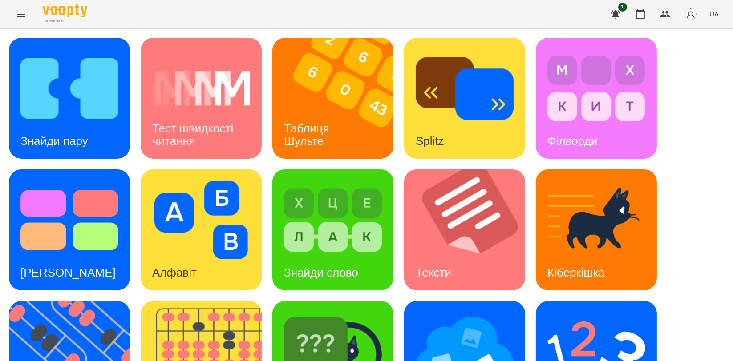
scroll to position [148, 0]
click at [590, 313] on img at bounding box center [596, 352] width 98 height 78
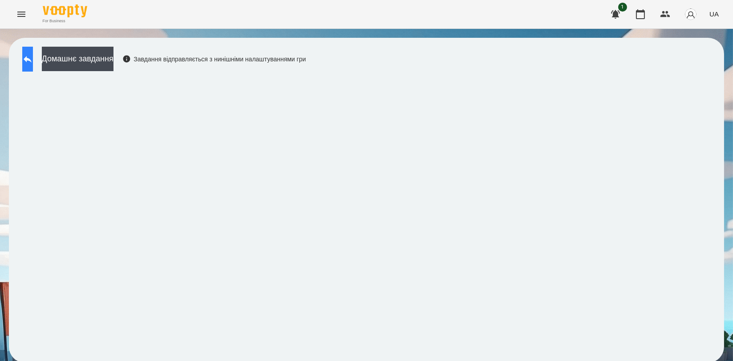
click at [33, 64] on button at bounding box center [27, 59] width 11 height 25
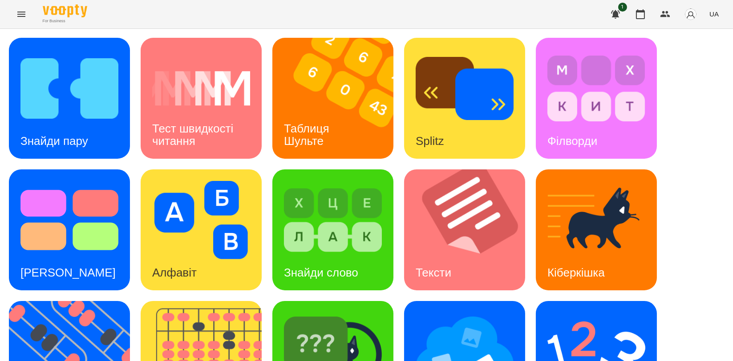
scroll to position [148, 0]
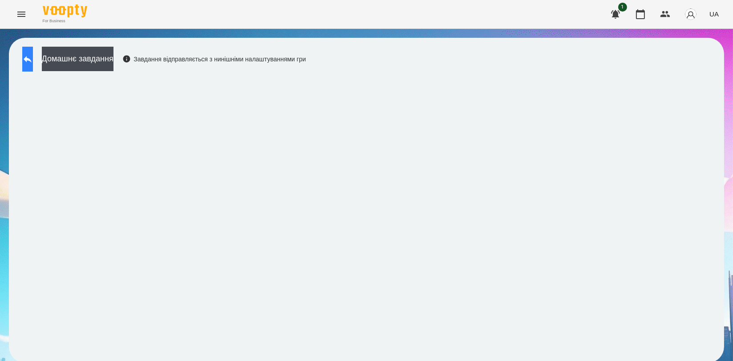
click at [26, 68] on button at bounding box center [27, 59] width 11 height 25
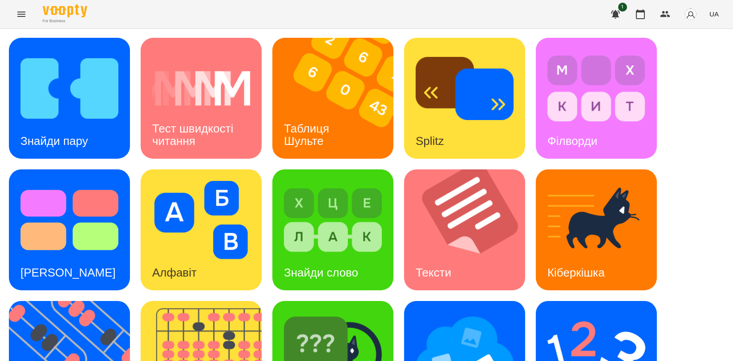
scroll to position [197, 0]
click at [90, 301] on img at bounding box center [75, 361] width 132 height 121
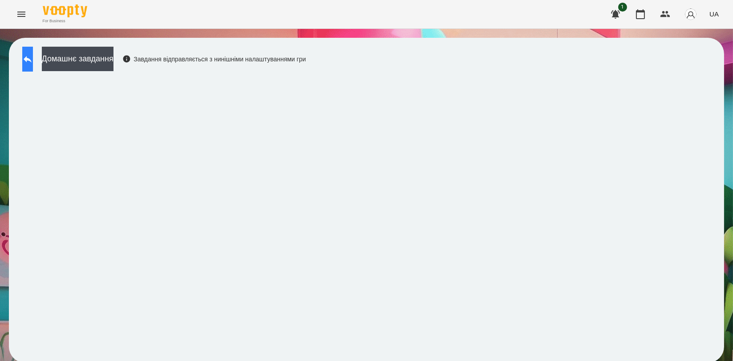
click at [32, 62] on icon at bounding box center [27, 59] width 11 height 11
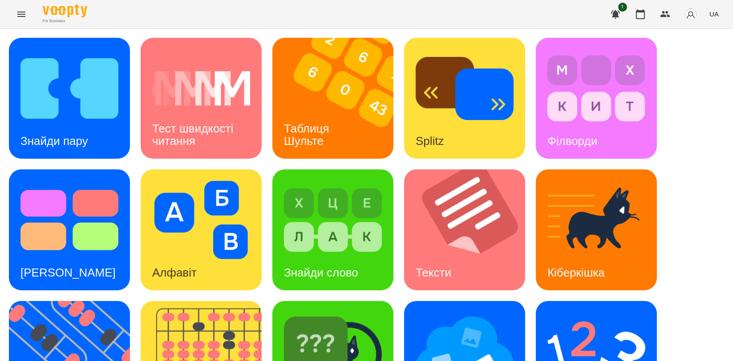
scroll to position [99, 0]
click at [300, 313] on img at bounding box center [333, 352] width 98 height 78
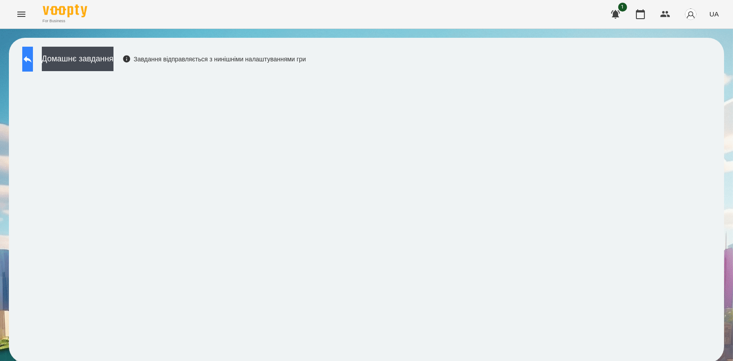
click at [32, 60] on icon at bounding box center [28, 59] width 8 height 7
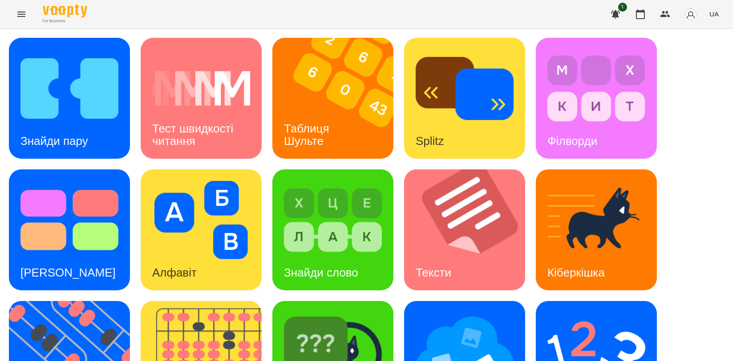
scroll to position [148, 0]
click at [209, 301] on img at bounding box center [207, 361] width 132 height 121
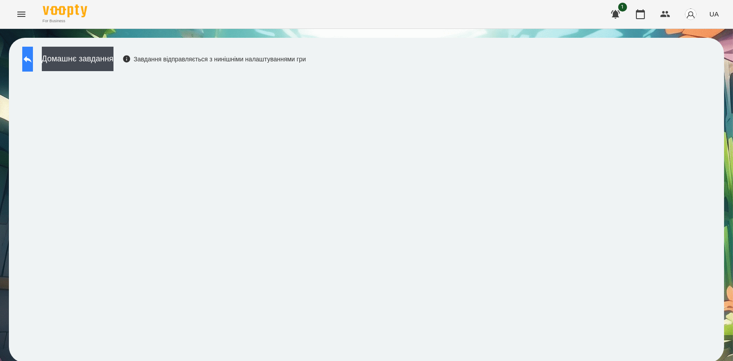
click at [32, 59] on icon at bounding box center [28, 59] width 8 height 7
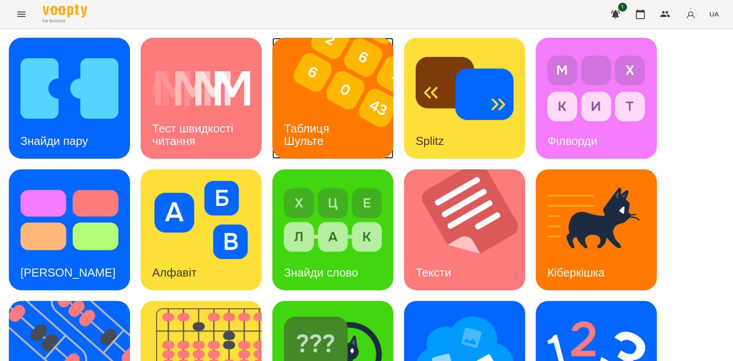
drag, startPoint x: 317, startPoint y: 112, endPoint x: 303, endPoint y: 84, distance: 30.6
click at [304, 92] on img at bounding box center [338, 98] width 132 height 121
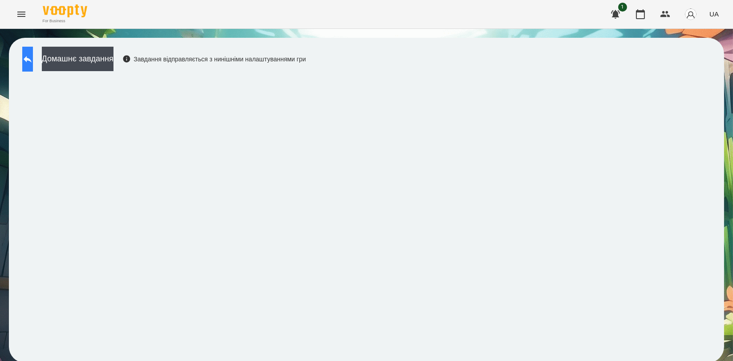
click at [33, 67] on button at bounding box center [27, 59] width 11 height 25
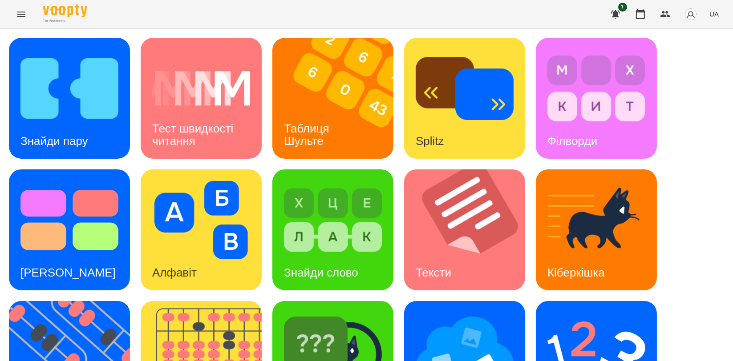
scroll to position [197, 0]
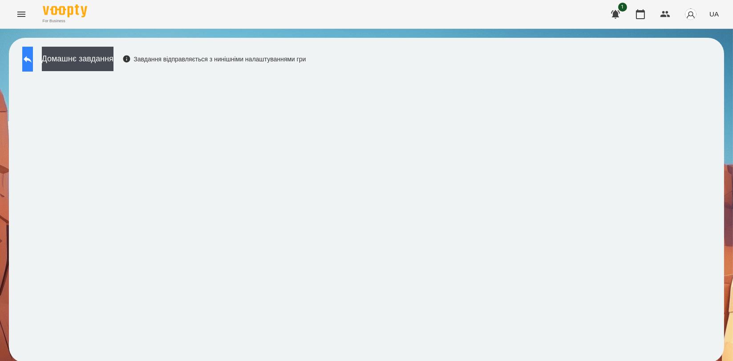
click at [33, 62] on button at bounding box center [27, 59] width 11 height 25
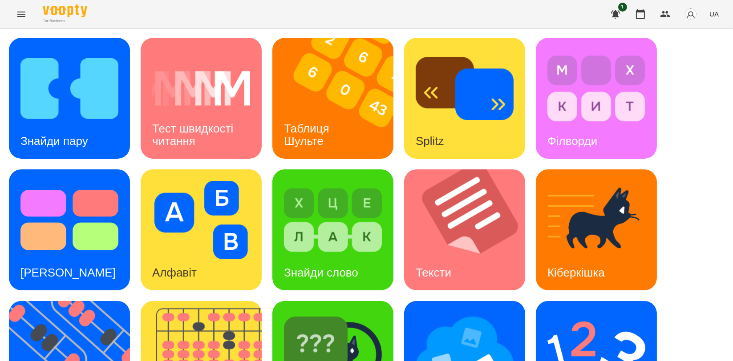
scroll to position [201, 0]
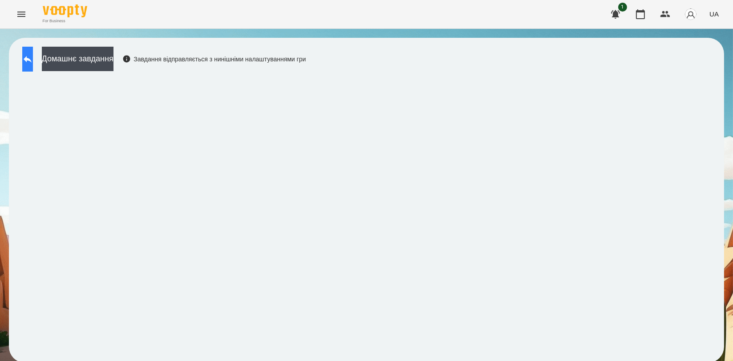
click at [29, 61] on button at bounding box center [27, 59] width 11 height 25
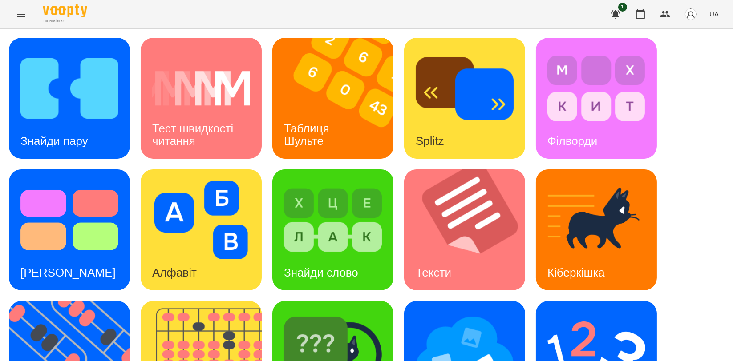
scroll to position [99, 0]
click at [590, 313] on img at bounding box center [596, 352] width 98 height 78
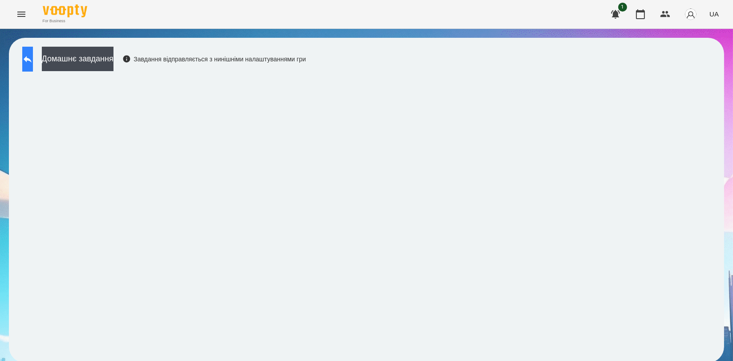
click at [33, 67] on button at bounding box center [27, 59] width 11 height 25
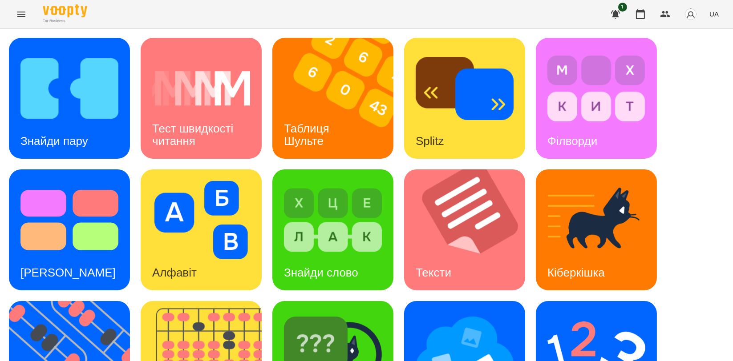
scroll to position [197, 0]
click at [224, 301] on img at bounding box center [207, 361] width 132 height 121
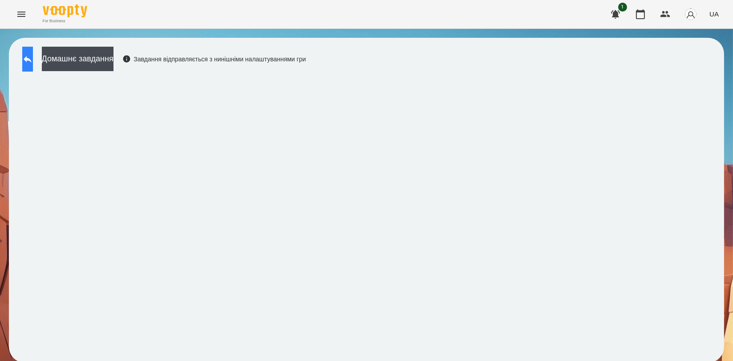
click at [33, 57] on button at bounding box center [27, 59] width 11 height 25
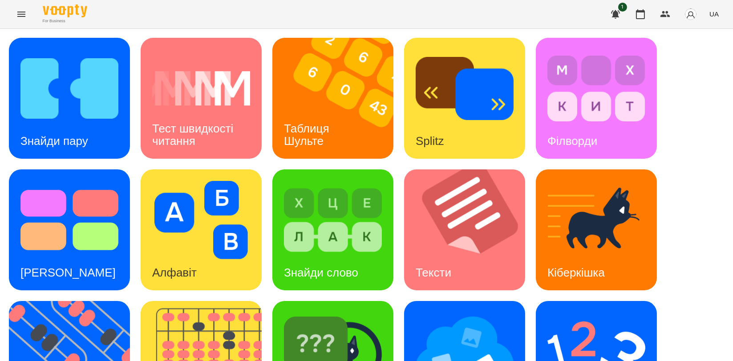
scroll to position [197, 0]
click at [217, 301] on img at bounding box center [207, 361] width 132 height 121
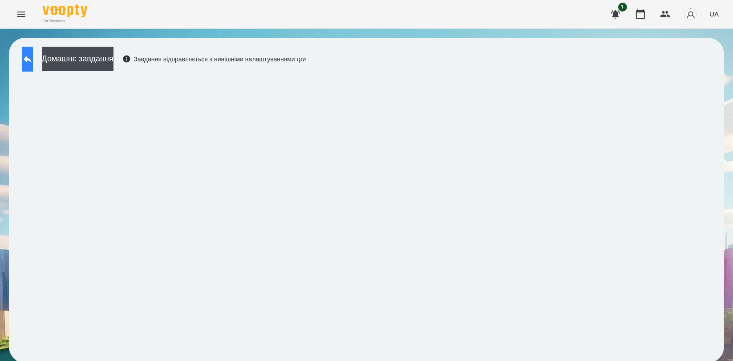
click at [32, 59] on icon at bounding box center [28, 59] width 8 height 7
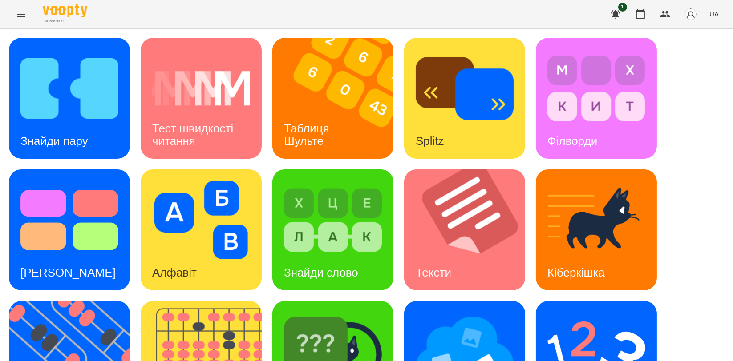
scroll to position [201, 0]
click at [221, 301] on img at bounding box center [207, 361] width 132 height 121
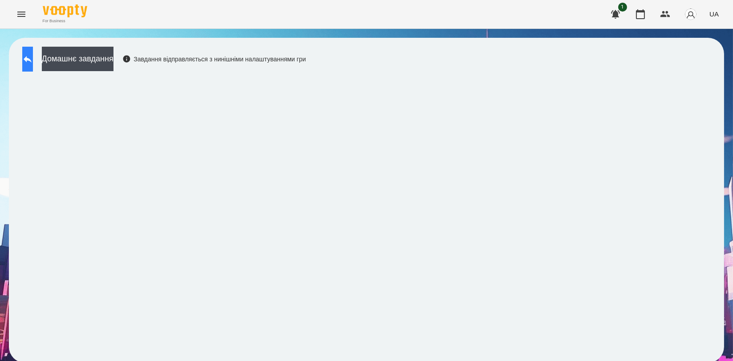
click at [33, 58] on button at bounding box center [27, 59] width 11 height 25
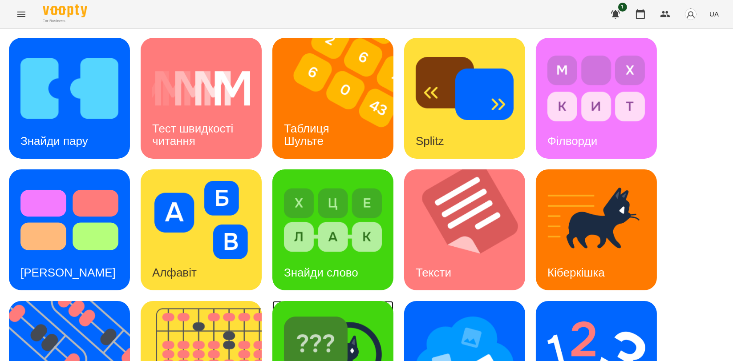
click at [358, 335] on img at bounding box center [333, 352] width 98 height 78
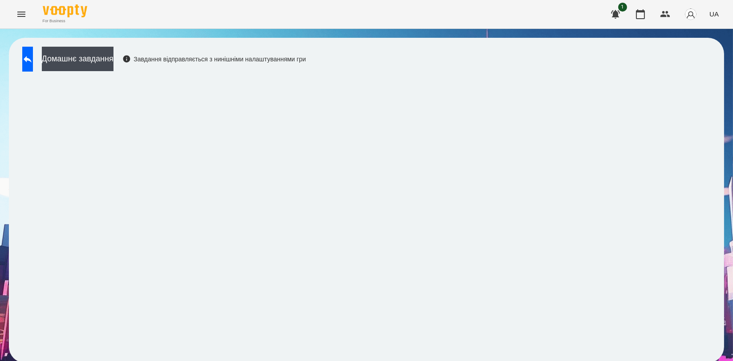
scroll to position [1, 0]
click at [26, 54] on button at bounding box center [27, 59] width 11 height 25
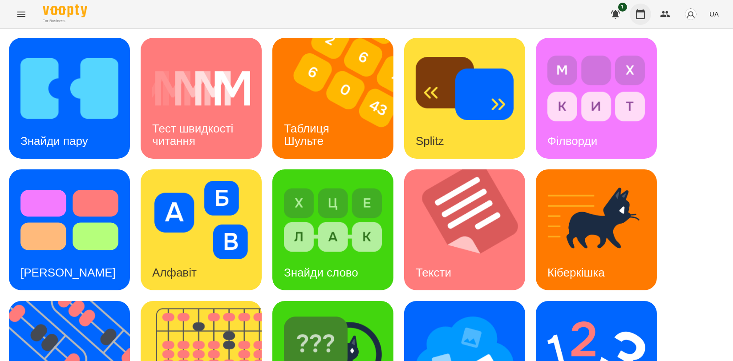
click at [637, 8] on button "button" at bounding box center [639, 14] width 21 height 21
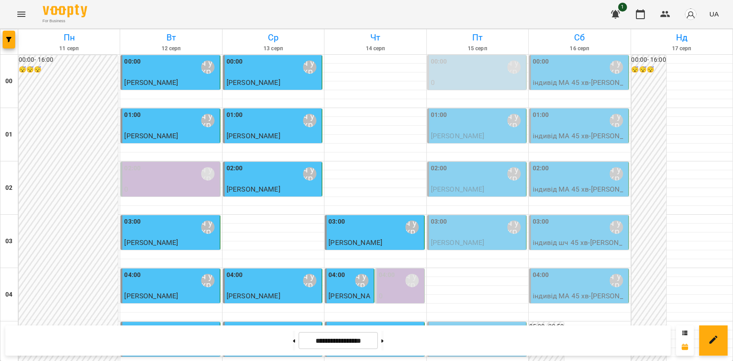
click at [456, 131] on p "[PERSON_NAME]" at bounding box center [477, 136] width 93 height 11
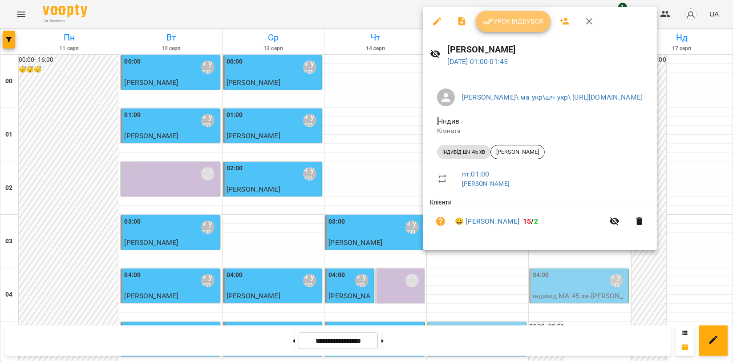
click at [488, 23] on icon "button" at bounding box center [488, 22] width 10 height 6
